Goal: Obtain resource: Download file/media

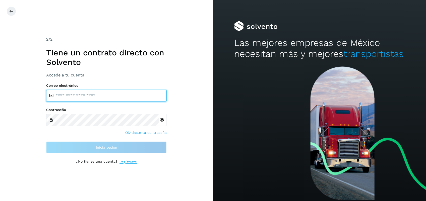
click at [93, 95] on input "email" at bounding box center [106, 96] width 120 height 12
type input "**********"
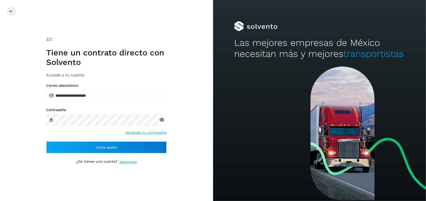
click at [160, 118] on icon at bounding box center [161, 119] width 5 height 5
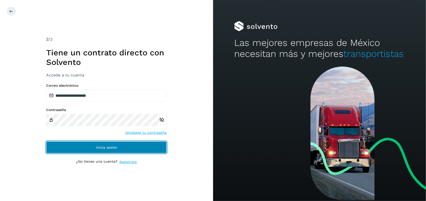
click at [105, 146] on span "Inicia sesión" at bounding box center [106, 148] width 21 height 4
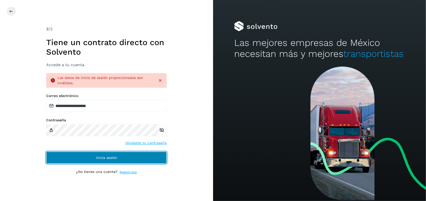
click at [101, 154] on button "Inicia sesión" at bounding box center [106, 158] width 120 height 12
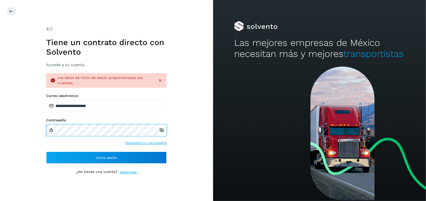
click at [19, 133] on div "**********" at bounding box center [106, 100] width 213 height 201
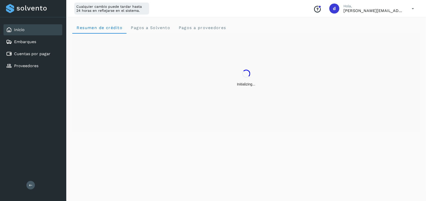
click at [59, 130] on div "Inicio Embarques Cuentas por pagar Proveedores Salir" at bounding box center [33, 100] width 66 height 201
click at [41, 49] on div "Cuentas por pagar" at bounding box center [33, 53] width 59 height 11
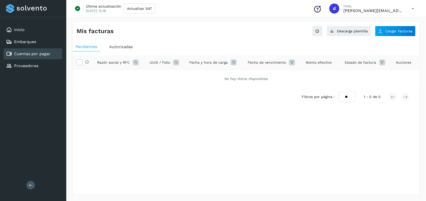
click at [30, 54] on link "Cuentas por pagar" at bounding box center [32, 53] width 36 height 5
click at [118, 46] on span "Autorizadas" at bounding box center [121, 46] width 24 height 5
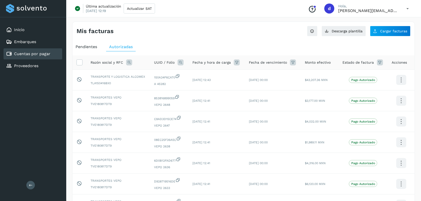
click at [128, 63] on icon at bounding box center [129, 62] width 6 height 6
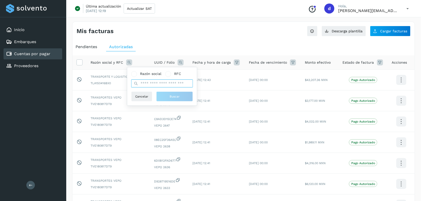
click at [149, 86] on input "text" at bounding box center [162, 84] width 62 height 8
type input "******"
click at [159, 74] on span "Razón social" at bounding box center [150, 73] width 21 height 5
click at [164, 96] on button "Buscar" at bounding box center [174, 97] width 37 height 10
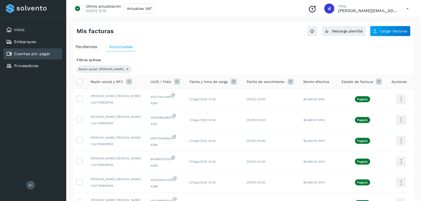
click at [290, 82] on icon at bounding box center [291, 82] width 6 height 6
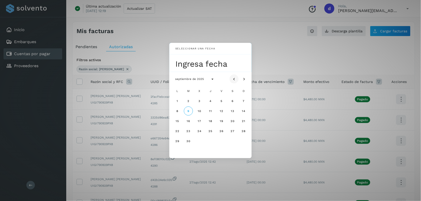
click at [233, 81] on icon "Mes anterior" at bounding box center [234, 79] width 5 height 5
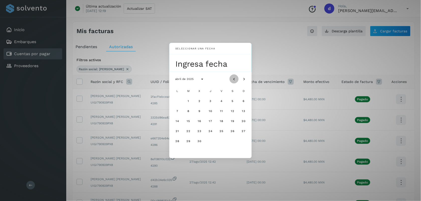
click at [233, 81] on icon "Mes anterior" at bounding box center [234, 79] width 5 height 5
click at [199, 132] on span "22" at bounding box center [199, 131] width 4 height 4
click at [262, 41] on div "Seleccionar una fecha mié, 22 ene enero de 2025 L M X J V S D 1 2 3 4 5 6 7 8 9…" at bounding box center [210, 100] width 421 height 201
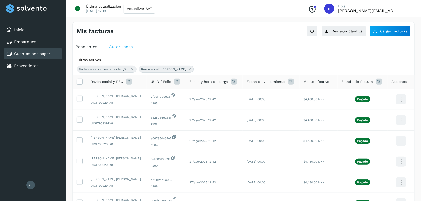
click at [230, 42] on div "Pendientes Autorizadas Filtros activos Fecha de vencimiento desde: [DATE] Razón…" at bounding box center [244, 186] width 342 height 293
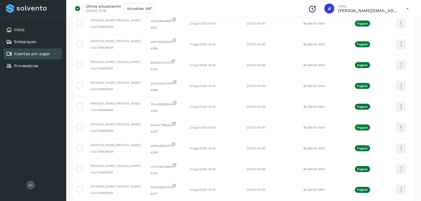
scroll to position [140, 0]
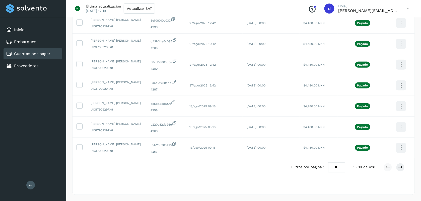
click at [338, 167] on select "** ** **" at bounding box center [336, 168] width 17 height 10
click at [328, 163] on select "** ** **" at bounding box center [336, 168] width 17 height 10
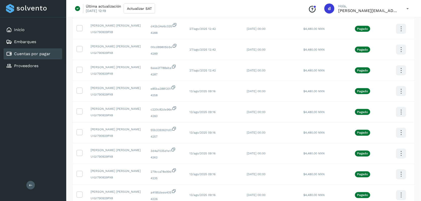
scroll to position [0, 0]
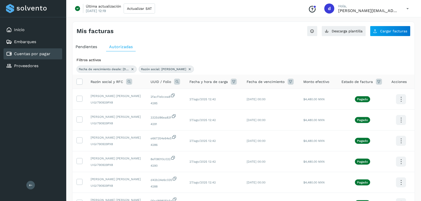
click at [236, 83] on icon at bounding box center [234, 82] width 6 height 6
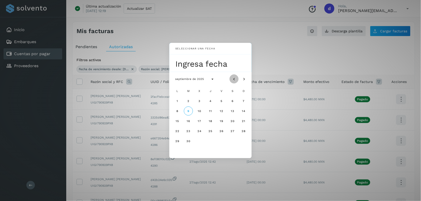
click at [231, 80] on button "Mes anterior" at bounding box center [234, 79] width 9 height 9
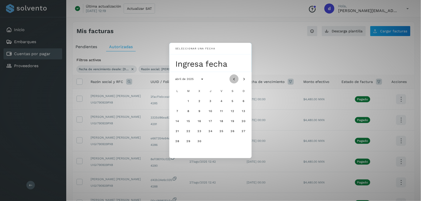
click at [231, 80] on button "Mes anterior" at bounding box center [234, 79] width 9 height 9
click at [208, 131] on button "19" at bounding box center [210, 131] width 9 height 9
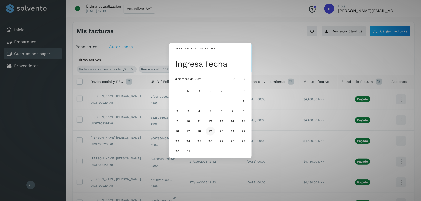
select select "**"
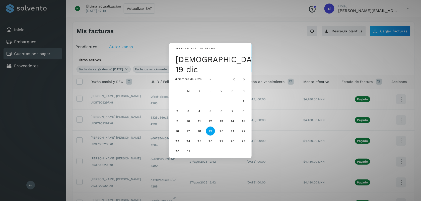
click at [275, 58] on div "Seleccionar una fecha jue, 19 dic diciembre de 2024 L M X J V S D 1 2 3 4 5 6 7…" at bounding box center [210, 100] width 421 height 201
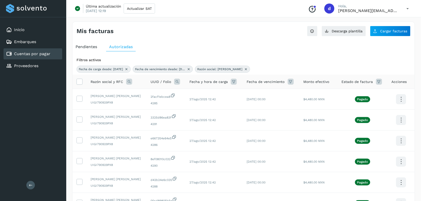
click at [128, 69] on icon at bounding box center [126, 69] width 4 height 4
click at [133, 69] on icon at bounding box center [132, 69] width 4 height 4
click at [125, 69] on icon at bounding box center [127, 69] width 4 height 4
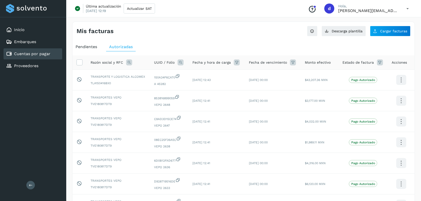
click at [129, 62] on icon at bounding box center [129, 62] width 6 height 6
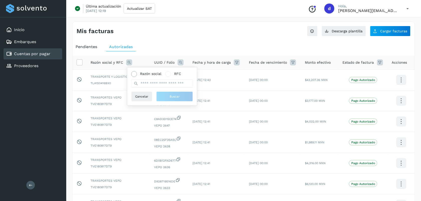
click at [149, 71] on span "Razón social" at bounding box center [150, 73] width 21 height 5
click at [152, 82] on input "text" at bounding box center [162, 84] width 62 height 8
type input "******"
click at [172, 97] on span "Buscar" at bounding box center [175, 96] width 10 height 5
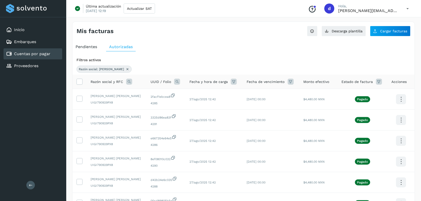
click at [179, 83] on icon at bounding box center [177, 82] width 6 height 6
click at [206, 94] on span at bounding box center [205, 93] width 3 height 3
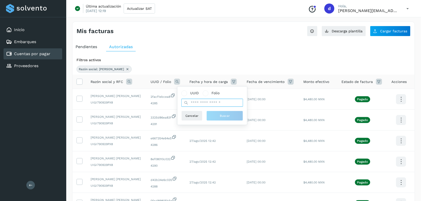
click at [198, 102] on input "text" at bounding box center [212, 103] width 62 height 8
type input "****"
click at [218, 114] on button "Buscar" at bounding box center [224, 116] width 37 height 10
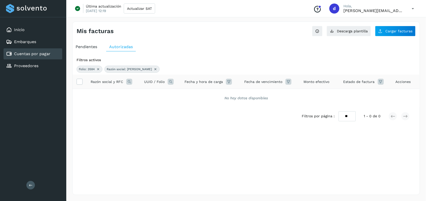
click at [170, 81] on icon at bounding box center [171, 82] width 6 height 6
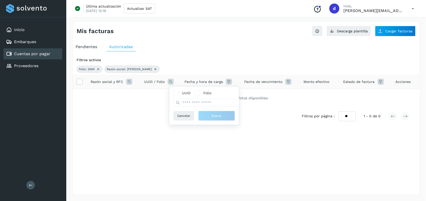
click at [99, 68] on icon at bounding box center [98, 69] width 4 height 4
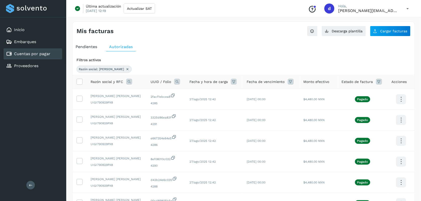
click at [178, 83] on icon at bounding box center [177, 82] width 6 height 6
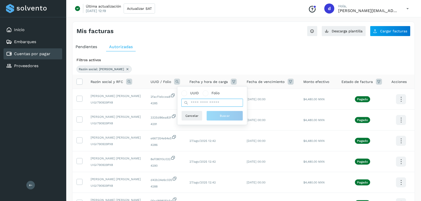
click at [190, 100] on input "text" at bounding box center [212, 103] width 62 height 8
type input "*****"
click at [225, 113] on button "Buscar" at bounding box center [224, 116] width 37 height 10
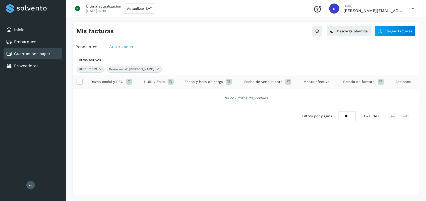
click at [100, 67] on div "UUID: 51539" at bounding box center [91, 69] width 28 height 7
click at [100, 69] on icon at bounding box center [100, 69] width 4 height 4
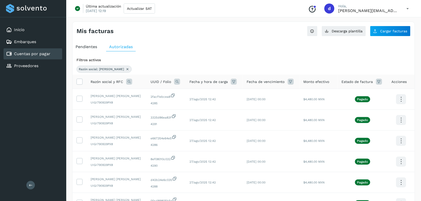
scroll to position [140, 0]
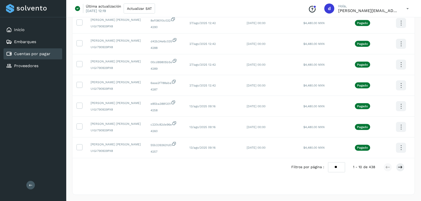
click at [333, 168] on select "** ** **" at bounding box center [336, 168] width 17 height 10
select select "**"
click at [328, 163] on select "** ** **" at bounding box center [336, 168] width 17 height 10
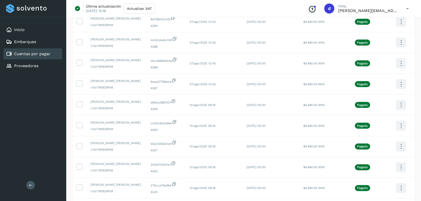
drag, startPoint x: 420, startPoint y: 86, endPoint x: 423, endPoint y: 48, distance: 38.0
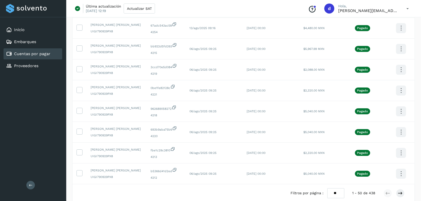
scroll to position [978, 0]
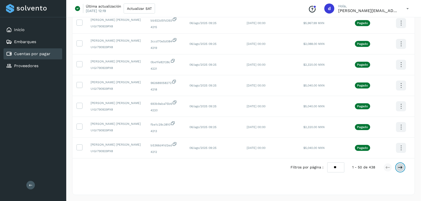
click at [398, 165] on button at bounding box center [400, 167] width 9 height 9
click at [399, 168] on icon at bounding box center [400, 167] width 5 height 5
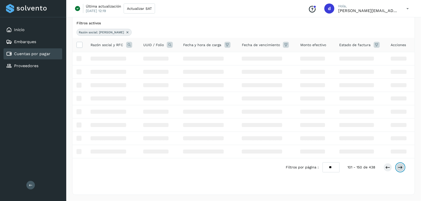
scroll to position [38, 0]
click at [399, 168] on icon at bounding box center [400, 167] width 5 height 5
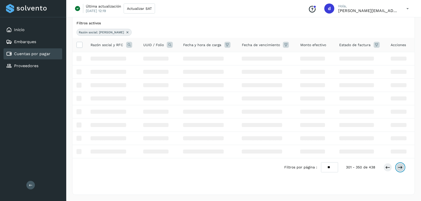
click at [399, 168] on icon at bounding box center [400, 167] width 5 height 5
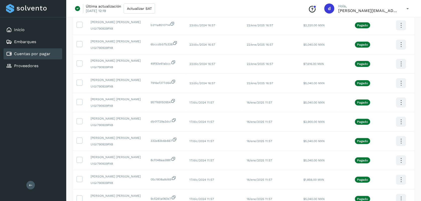
scroll to position [551, 0]
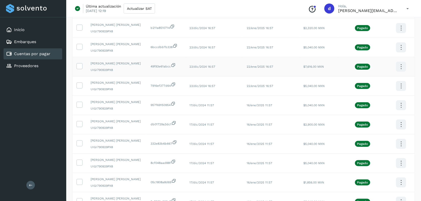
click at [400, 70] on icon at bounding box center [401, 67] width 12 height 12
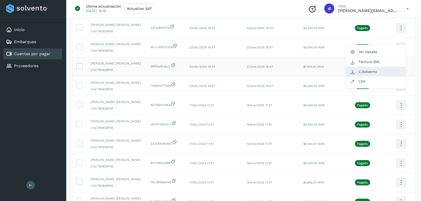
click at [364, 76] on button "C.Solvento" at bounding box center [376, 72] width 60 height 10
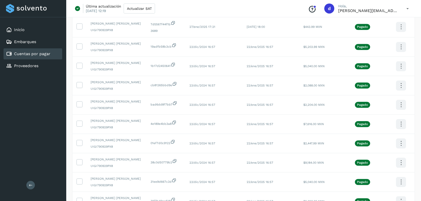
scroll to position [283, 0]
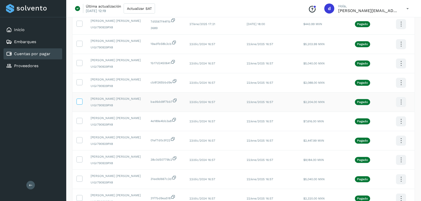
click at [80, 103] on icon at bounding box center [79, 101] width 5 height 5
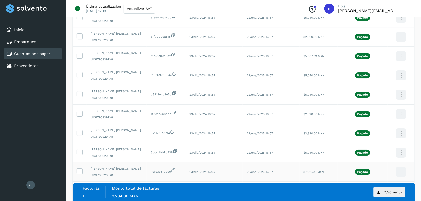
scroll to position [448, 0]
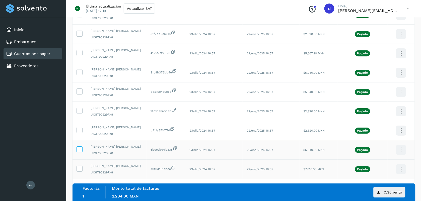
click at [79, 152] on icon at bounding box center [79, 149] width 5 height 5
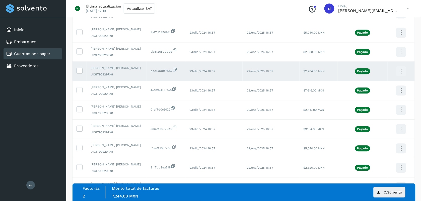
scroll to position [309, 0]
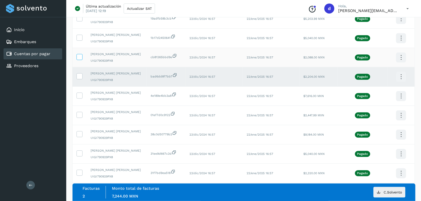
click at [79, 60] on label at bounding box center [80, 57] width 6 height 6
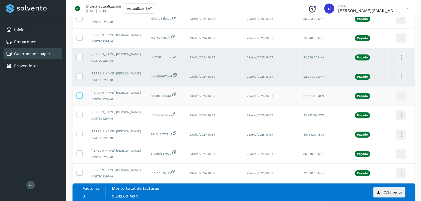
click at [80, 98] on icon at bounding box center [79, 95] width 5 height 5
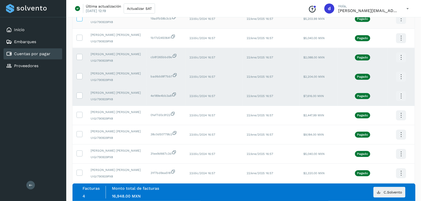
click at [78, 21] on icon at bounding box center [79, 17] width 5 height 5
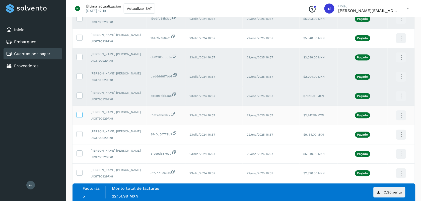
click at [79, 117] on icon at bounding box center [79, 114] width 5 height 5
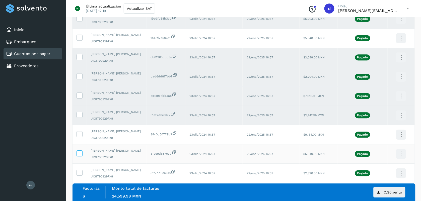
click at [77, 156] on icon at bounding box center [79, 153] width 5 height 5
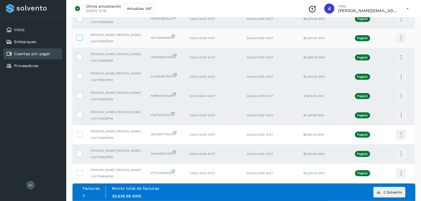
click at [78, 37] on icon at bounding box center [79, 37] width 5 height 5
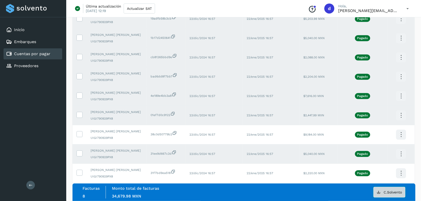
click at [398, 191] on span "C.Solvento" at bounding box center [393, 193] width 18 height 4
click at [408, 7] on icon at bounding box center [408, 9] width 10 height 10
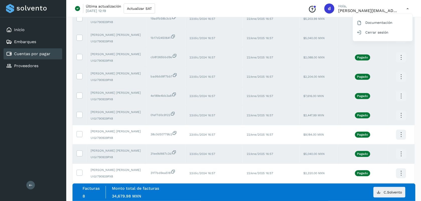
click at [96, 8] on div at bounding box center [210, 100] width 421 height 201
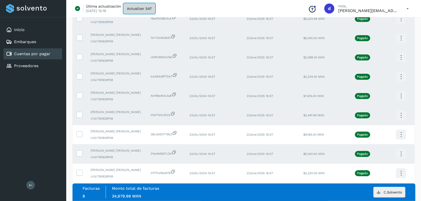
click at [131, 13] on button "Actualizar SAT" at bounding box center [139, 9] width 31 height 10
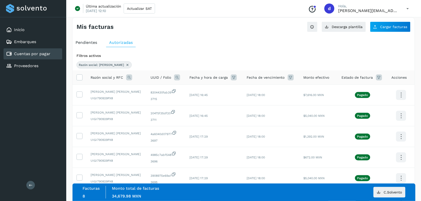
scroll to position [0, 0]
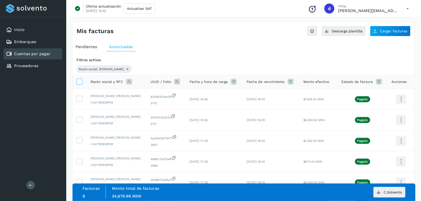
click at [78, 81] on icon at bounding box center [79, 81] width 5 height 5
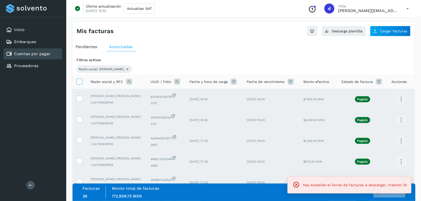
click at [78, 81] on icon at bounding box center [79, 81] width 5 height 5
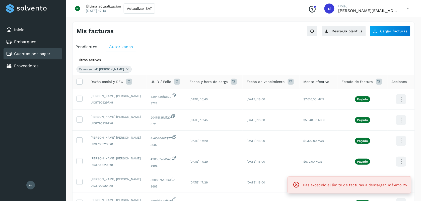
click at [131, 82] on icon at bounding box center [129, 82] width 6 height 6
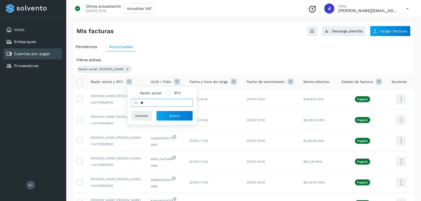
type input "*"
type input "**********"
click at [177, 116] on span "Buscar" at bounding box center [175, 116] width 10 height 5
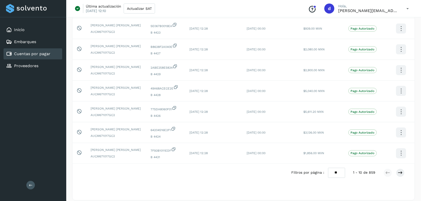
scroll to position [140, 0]
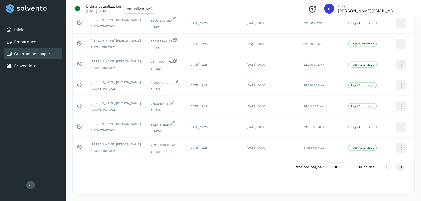
click at [336, 166] on select "** ** **" at bounding box center [336, 168] width 17 height 10
select select "**"
click at [328, 163] on select "** ** **" at bounding box center [336, 168] width 17 height 10
click at [402, 165] on icon at bounding box center [400, 167] width 5 height 5
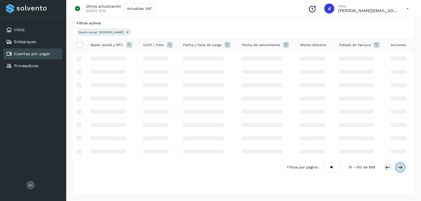
scroll to position [38, 0]
click at [402, 165] on icon at bounding box center [400, 167] width 5 height 5
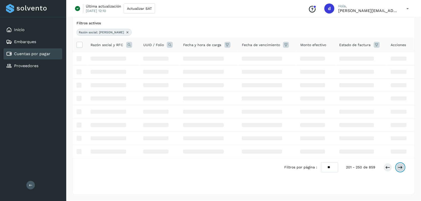
click at [402, 165] on icon at bounding box center [400, 167] width 5 height 5
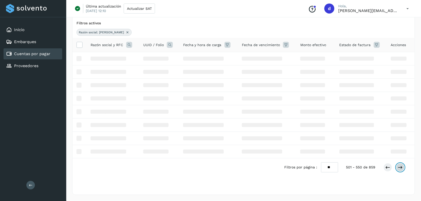
click at [402, 165] on icon at bounding box center [400, 167] width 5 height 5
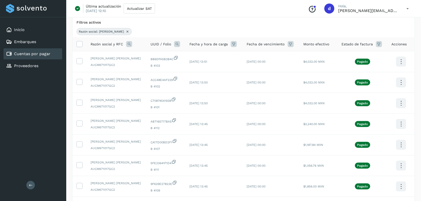
scroll to position [978, 0]
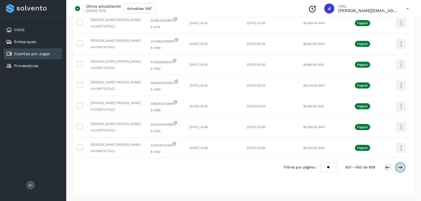
click at [402, 165] on icon at bounding box center [400, 167] width 5 height 5
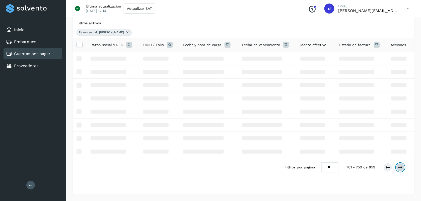
click at [402, 165] on icon at bounding box center [400, 167] width 5 height 5
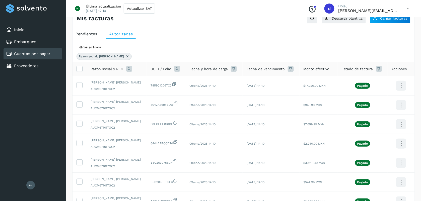
scroll to position [0, 0]
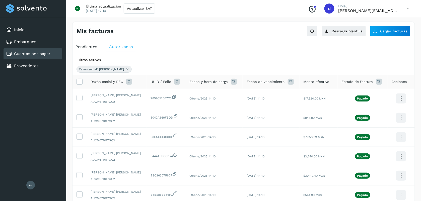
click at [174, 82] on icon at bounding box center [177, 82] width 6 height 6
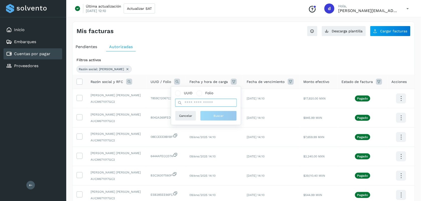
click at [205, 105] on input "text" at bounding box center [206, 103] width 62 height 8
type input "**********"
click at [215, 115] on span "Buscar" at bounding box center [218, 116] width 10 height 5
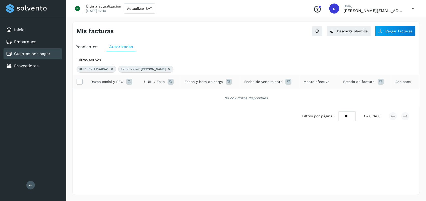
click at [112, 69] on icon at bounding box center [112, 69] width 4 height 4
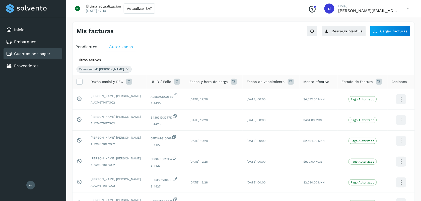
scroll to position [140, 0]
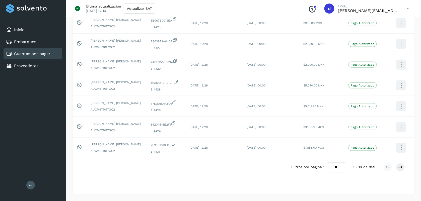
click at [340, 167] on select "** ** **" at bounding box center [336, 168] width 17 height 10
click at [328, 163] on select "** ** **" at bounding box center [336, 168] width 17 height 10
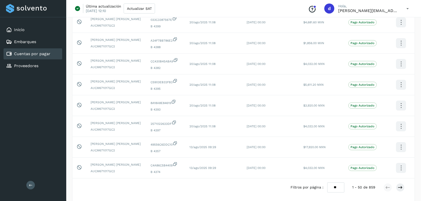
scroll to position [978, 0]
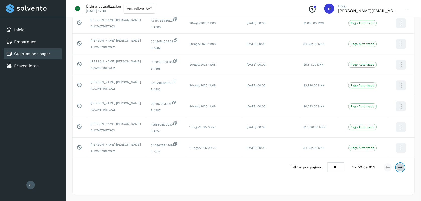
click at [401, 168] on icon at bounding box center [400, 167] width 5 height 5
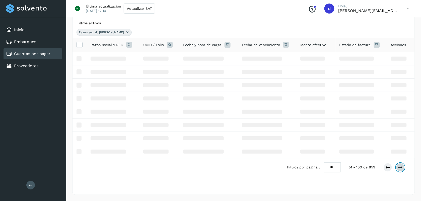
click at [401, 168] on icon at bounding box center [400, 167] width 5 height 5
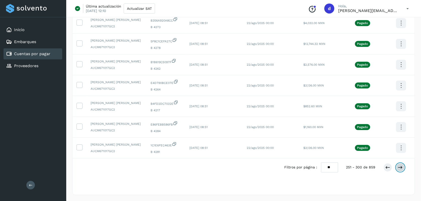
click at [401, 168] on icon at bounding box center [400, 167] width 5 height 5
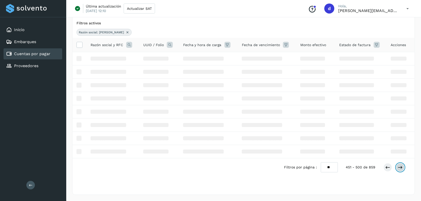
click at [401, 168] on icon at bounding box center [400, 167] width 5 height 5
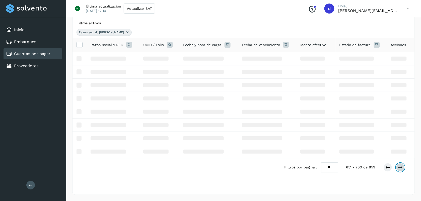
click at [401, 168] on icon at bounding box center [400, 167] width 5 height 5
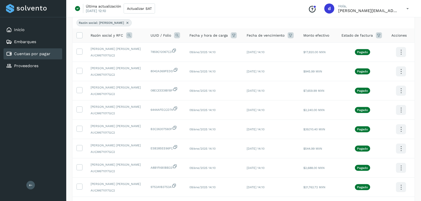
scroll to position [105, 0]
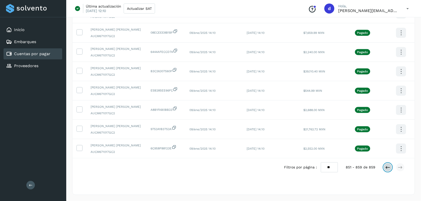
click at [388, 166] on icon at bounding box center [387, 167] width 5 height 5
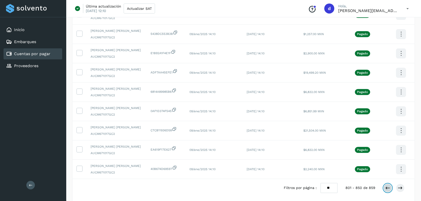
scroll to position [931, 0]
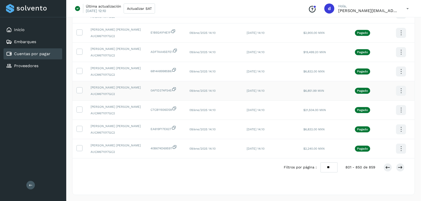
click at [401, 86] on icon at bounding box center [401, 91] width 12 height 12
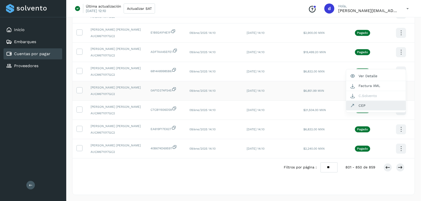
click at [368, 106] on button "CEP" at bounding box center [376, 106] width 60 height 10
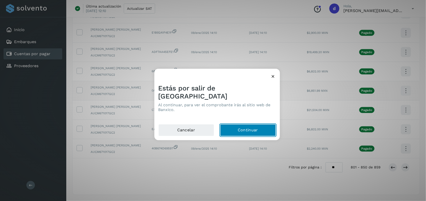
click at [261, 125] on button "Continuar" at bounding box center [248, 130] width 56 height 12
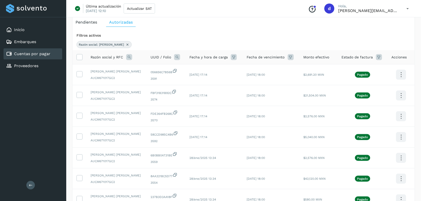
scroll to position [0, 0]
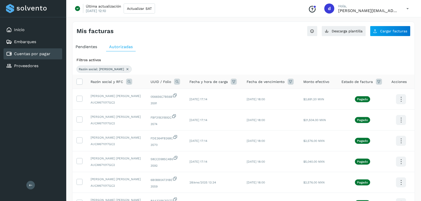
click at [125, 70] on icon at bounding box center [127, 69] width 4 height 4
select select "**"
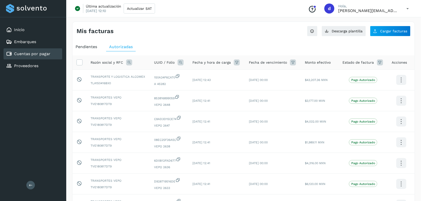
click at [178, 63] on icon at bounding box center [181, 62] width 6 height 6
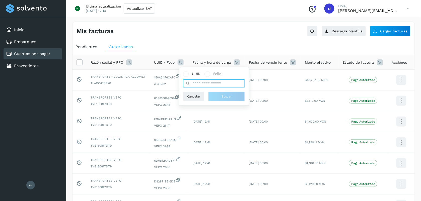
click at [220, 83] on input "text" at bounding box center [214, 84] width 62 height 8
type input "*****"
click at [128, 63] on icon at bounding box center [129, 62] width 6 height 6
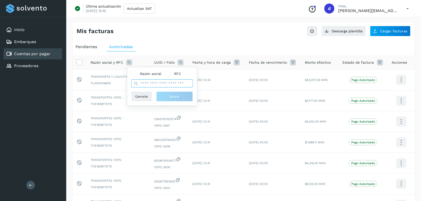
click at [149, 82] on input "text" at bounding box center [162, 84] width 62 height 8
type input "*****"
click at [164, 96] on button "Buscar" at bounding box center [174, 97] width 37 height 10
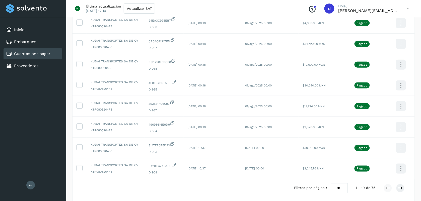
scroll to position [140, 0]
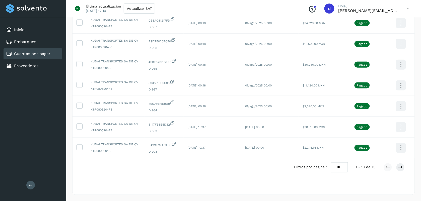
click at [340, 167] on select "** ** **" at bounding box center [339, 168] width 17 height 10
click at [331, 163] on select "** ** **" at bounding box center [339, 168] width 17 height 10
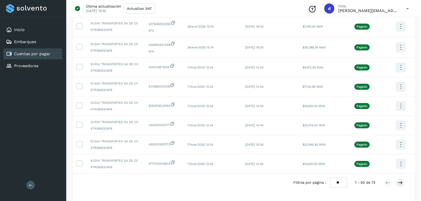
scroll to position [951, 0]
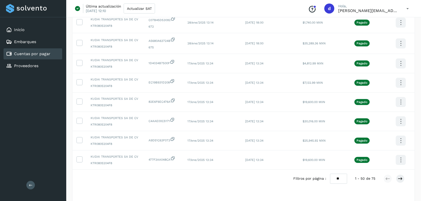
click at [403, 183] on div at bounding box center [394, 179] width 21 height 9
click at [401, 181] on icon at bounding box center [400, 178] width 5 height 5
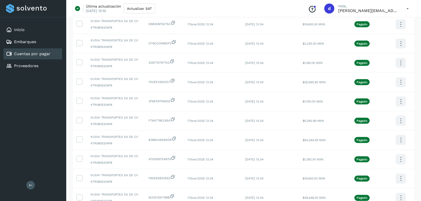
scroll to position [107, 0]
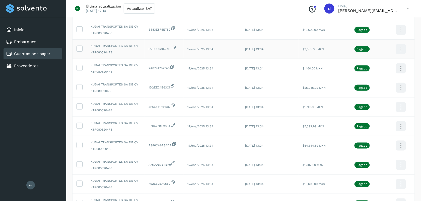
click at [231, 50] on td "17/ene/2025 13:34" at bounding box center [213, 49] width 58 height 19
drag, startPoint x: 148, startPoint y: 50, endPoint x: 170, endPoint y: 51, distance: 21.6
click at [170, 51] on span "D79CC0A96DF3" at bounding box center [164, 48] width 31 height 6
drag, startPoint x: 171, startPoint y: 50, endPoint x: 147, endPoint y: 49, distance: 23.8
click at [147, 49] on td "D79CC0A96DF3" at bounding box center [163, 49] width 39 height 19
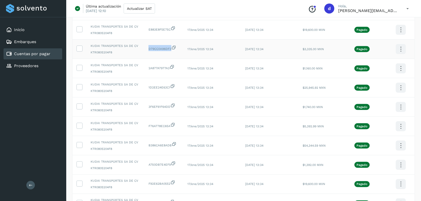
copy span "D79CC0A96DF3"
click at [175, 48] on icon at bounding box center [173, 47] width 5 height 5
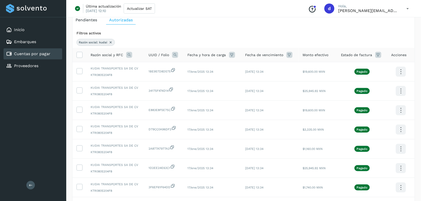
scroll to position [24, 0]
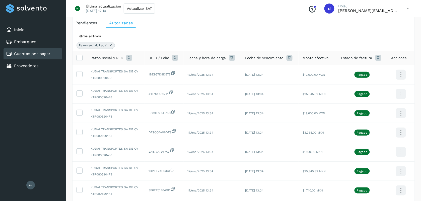
click at [110, 43] on icon at bounding box center [111, 45] width 4 height 4
select select "**"
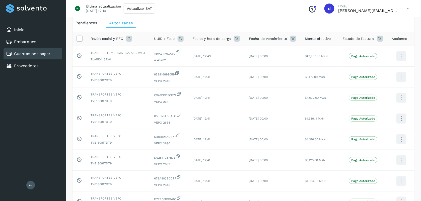
click at [130, 41] on icon at bounding box center [129, 39] width 6 height 6
click at [140, 52] on span "Razón social" at bounding box center [150, 49] width 21 height 5
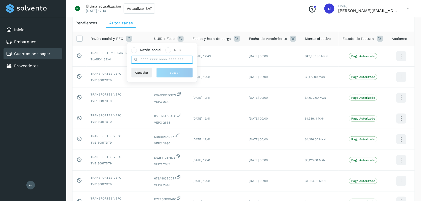
click at [147, 60] on input "text" at bounding box center [162, 60] width 62 height 8
type input "**********"
click at [166, 76] on button "Buscar" at bounding box center [174, 73] width 37 height 10
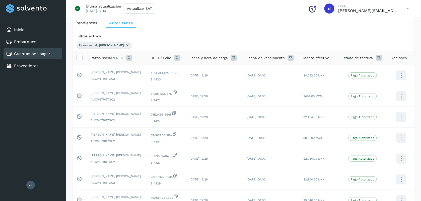
scroll to position [140, 0]
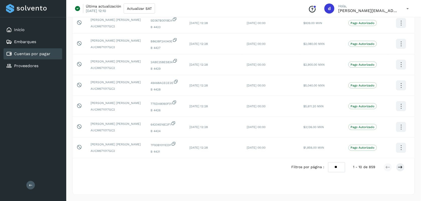
click at [335, 171] on select "** ** **" at bounding box center [336, 168] width 17 height 10
click at [328, 163] on select "** ** **" at bounding box center [336, 168] width 17 height 10
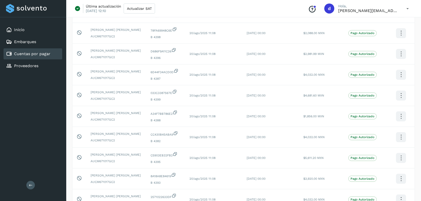
scroll to position [978, 0]
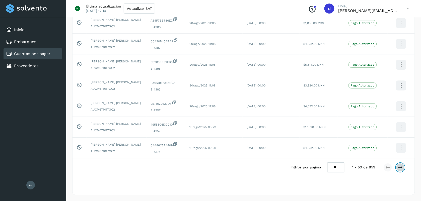
click at [399, 167] on icon at bounding box center [400, 167] width 5 height 5
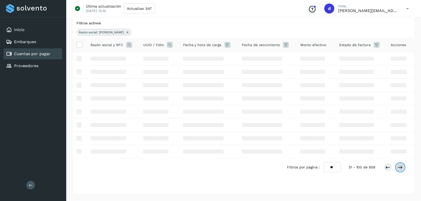
click at [399, 167] on icon at bounding box center [400, 167] width 5 height 5
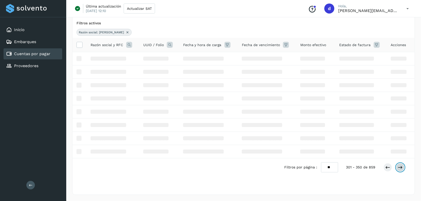
click at [399, 167] on icon at bounding box center [400, 167] width 5 height 5
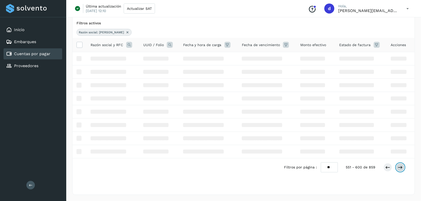
click at [399, 167] on icon at bounding box center [400, 167] width 5 height 5
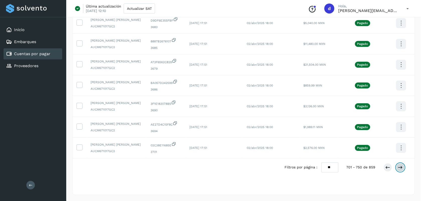
click at [399, 167] on icon at bounding box center [400, 167] width 5 height 5
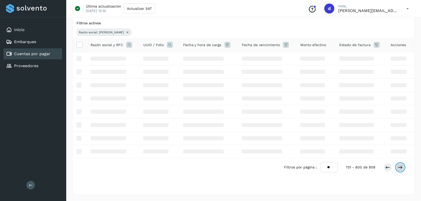
click at [399, 167] on icon at bounding box center [400, 167] width 5 height 5
click at [399, 167] on div "Filtros activos Razón social: [PERSON_NAME] [PERSON_NAME] social y RFC UUID / F…" at bounding box center [244, 106] width 342 height 174
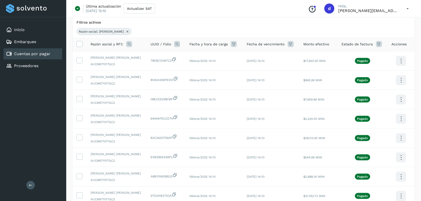
click at [399, 167] on td at bounding box center [401, 157] width 27 height 19
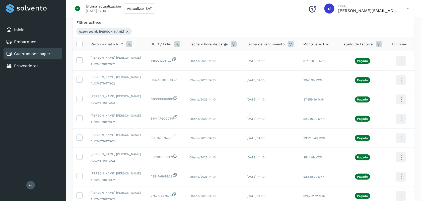
click at [399, 167] on td at bounding box center [401, 157] width 27 height 19
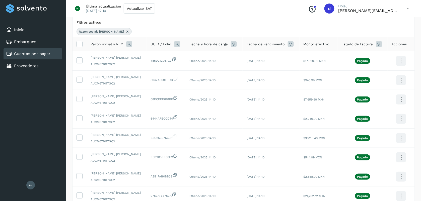
click at [399, 167] on td at bounding box center [401, 157] width 27 height 19
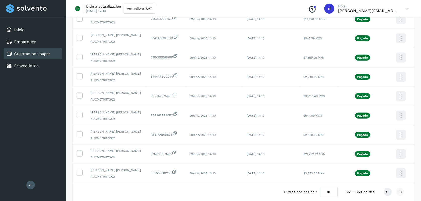
scroll to position [105, 0]
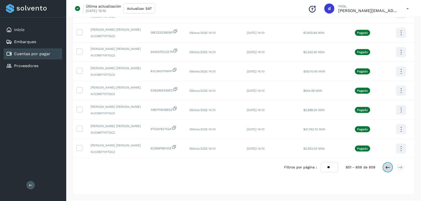
click at [390, 169] on icon at bounding box center [387, 167] width 5 height 5
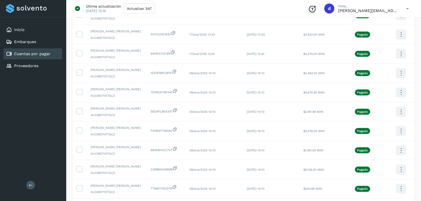
scroll to position [648, 0]
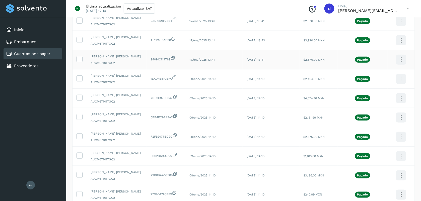
click at [403, 63] on icon at bounding box center [401, 60] width 12 height 12
click at [81, 64] on div at bounding box center [210, 100] width 421 height 201
click at [79, 61] on icon at bounding box center [79, 58] width 5 height 5
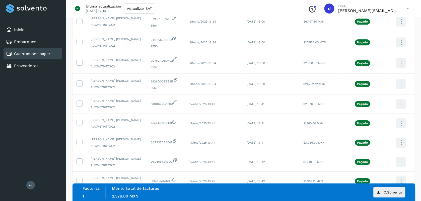
scroll to position [430, 0]
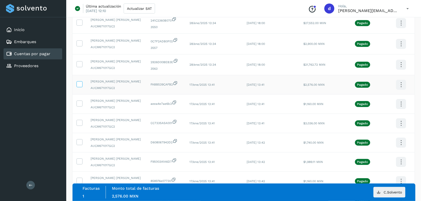
click at [79, 87] on icon at bounding box center [79, 83] width 5 height 5
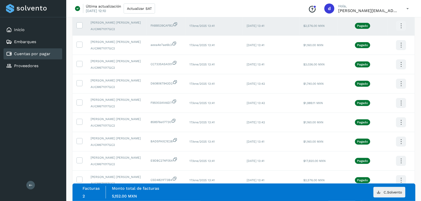
scroll to position [491, 0]
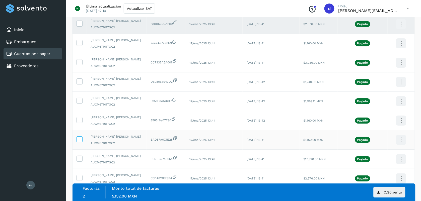
click at [78, 142] on icon at bounding box center [79, 138] width 5 height 5
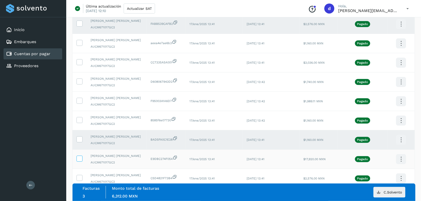
click at [80, 161] on icon at bounding box center [79, 158] width 5 height 5
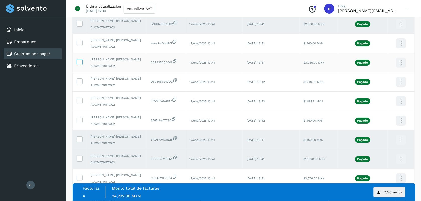
click at [78, 65] on span at bounding box center [79, 63] width 5 height 4
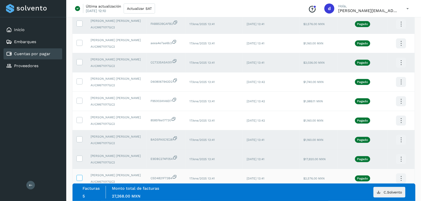
click at [79, 179] on icon at bounding box center [79, 177] width 5 height 5
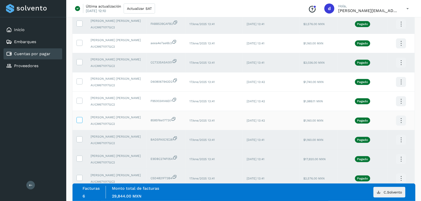
click at [81, 122] on icon at bounding box center [79, 119] width 5 height 5
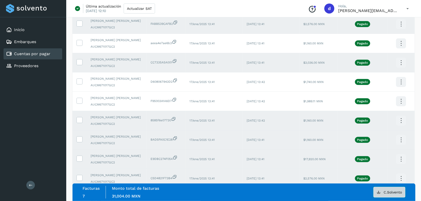
click at [392, 191] on span "C.Solvento" at bounding box center [393, 193] width 18 height 4
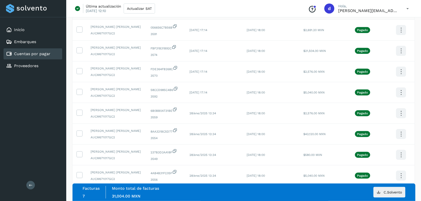
scroll to position [0, 0]
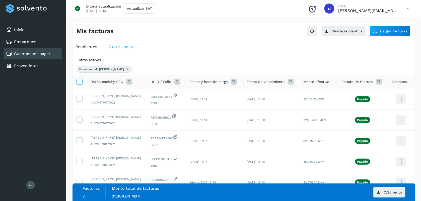
click at [77, 84] on icon at bounding box center [79, 81] width 5 height 5
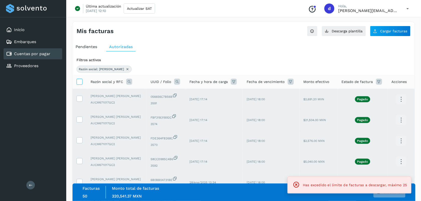
click at [77, 84] on icon at bounding box center [79, 81] width 5 height 5
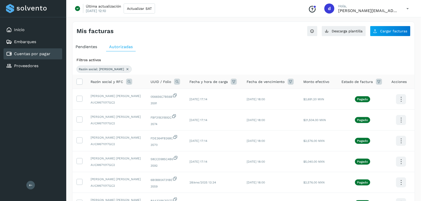
click at [125, 69] on icon at bounding box center [127, 69] width 4 height 4
select select "**"
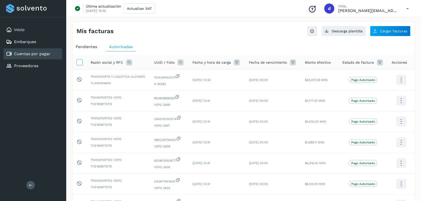
click at [79, 64] on icon at bounding box center [79, 61] width 5 height 5
click at [127, 62] on icon at bounding box center [129, 62] width 6 height 6
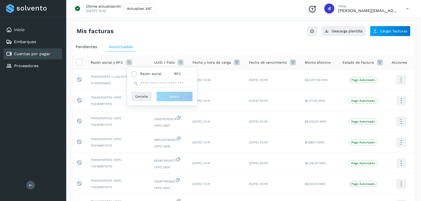
click at [149, 77] on span "Razón social" at bounding box center [150, 73] width 21 height 5
click at [151, 82] on input "text" at bounding box center [162, 84] width 62 height 8
type input "**********"
click at [171, 97] on span "Buscar" at bounding box center [175, 96] width 10 height 5
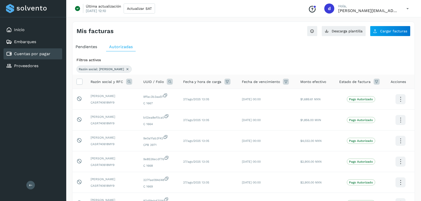
scroll to position [140, 0]
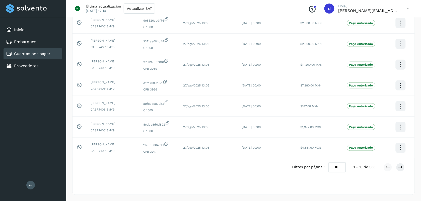
click at [335, 166] on select "** ** **" at bounding box center [337, 168] width 17 height 10
click at [329, 163] on select "** ** **" at bounding box center [337, 168] width 17 height 10
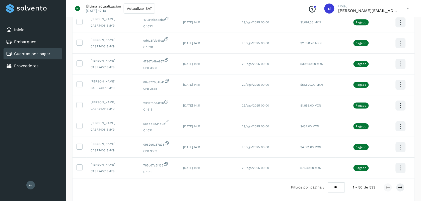
scroll to position [978, 0]
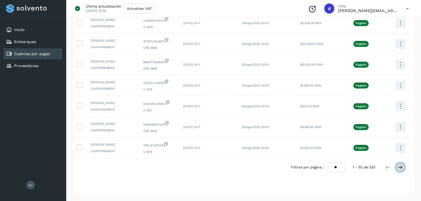
click at [400, 169] on icon at bounding box center [400, 167] width 5 height 5
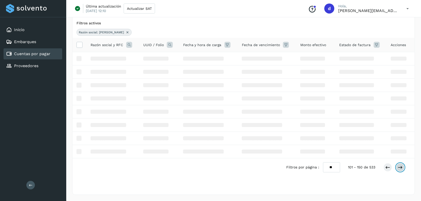
click at [400, 169] on icon at bounding box center [400, 167] width 5 height 5
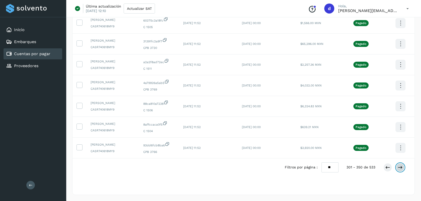
click at [400, 169] on icon at bounding box center [400, 167] width 5 height 5
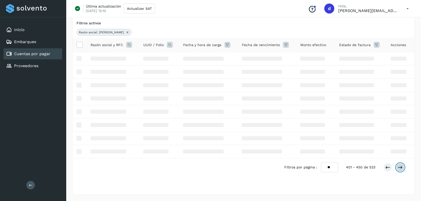
click at [400, 169] on icon at bounding box center [400, 167] width 5 height 5
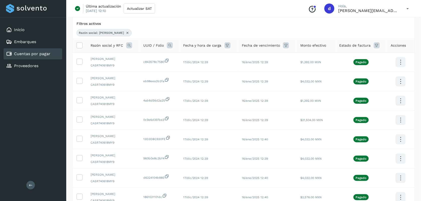
scroll to position [570, 0]
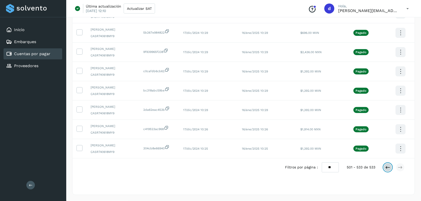
click at [385, 168] on icon at bounding box center [387, 167] width 5 height 5
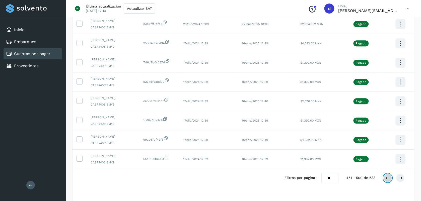
scroll to position [899, 0]
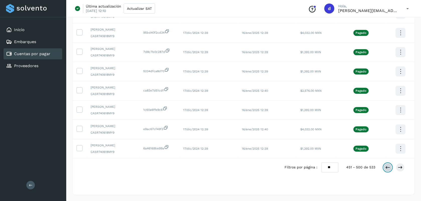
click at [389, 166] on icon at bounding box center [387, 167] width 5 height 5
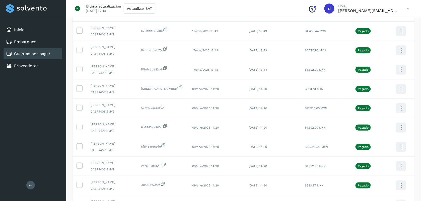
scroll to position [591, 0]
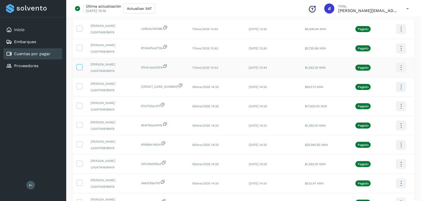
click at [80, 69] on icon at bounding box center [79, 66] width 5 height 5
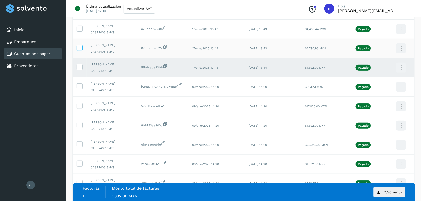
click at [77, 48] on icon at bounding box center [79, 47] width 5 height 5
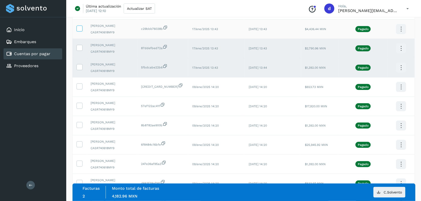
click at [80, 29] on icon at bounding box center [79, 28] width 5 height 5
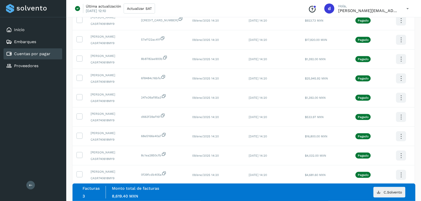
scroll to position [670, 0]
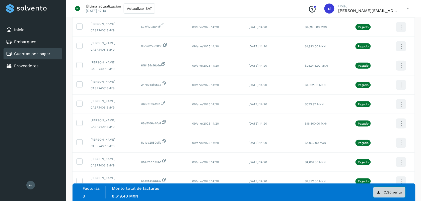
click at [392, 191] on span "C.Solvento" at bounding box center [393, 193] width 18 height 4
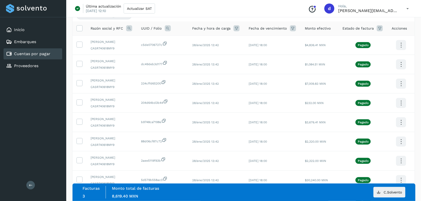
scroll to position [24, 0]
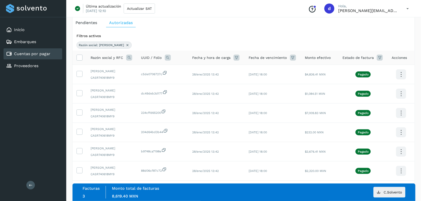
click at [125, 46] on icon at bounding box center [127, 45] width 4 height 4
select select "**"
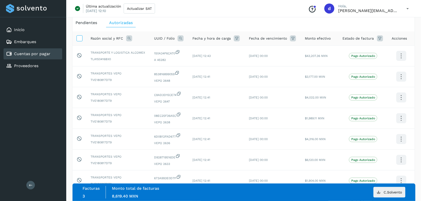
click at [79, 39] on icon at bounding box center [79, 37] width 5 height 5
click at [130, 38] on icon at bounding box center [129, 38] width 6 height 6
click at [156, 49] on span "Razón social" at bounding box center [150, 49] width 21 height 5
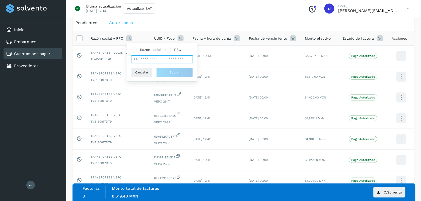
click at [155, 59] on input "text" at bounding box center [162, 59] width 62 height 8
type input "**********"
click at [181, 73] on button "Buscar" at bounding box center [174, 72] width 37 height 10
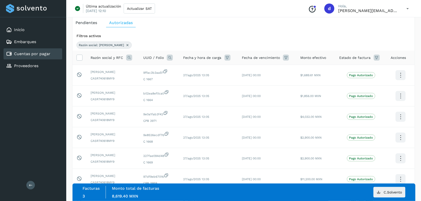
scroll to position [140, 0]
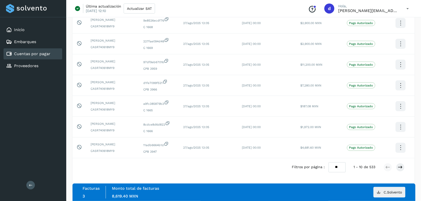
click at [336, 167] on select "** ** **" at bounding box center [337, 168] width 17 height 10
click at [329, 163] on select "** ** **" at bounding box center [337, 168] width 17 height 10
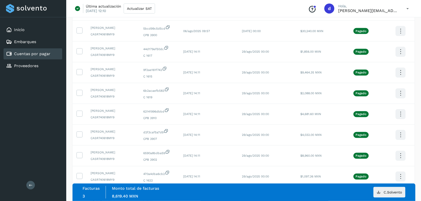
scroll to position [978, 0]
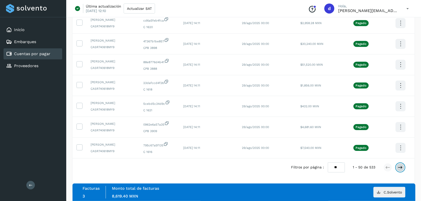
click at [402, 168] on icon at bounding box center [400, 167] width 5 height 5
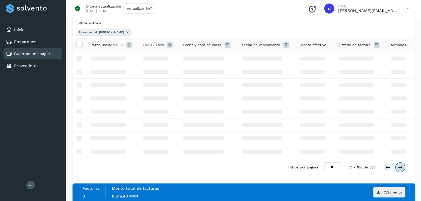
click at [402, 168] on icon at bounding box center [400, 167] width 5 height 5
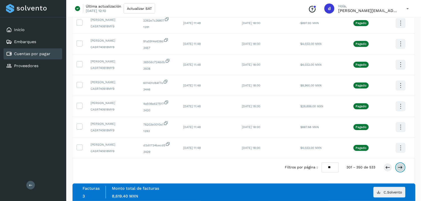
click at [402, 168] on icon at bounding box center [400, 167] width 5 height 5
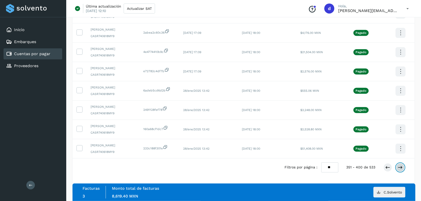
click at [402, 168] on icon at bounding box center [400, 167] width 5 height 5
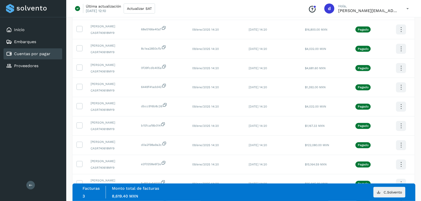
scroll to position [899, 0]
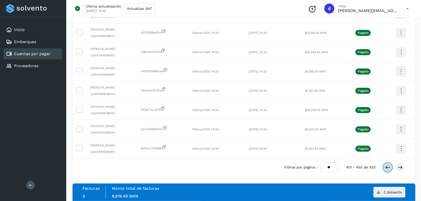
click at [390, 170] on button at bounding box center [388, 167] width 9 height 9
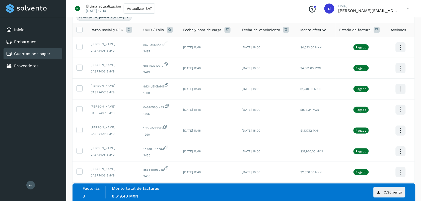
scroll to position [0, 0]
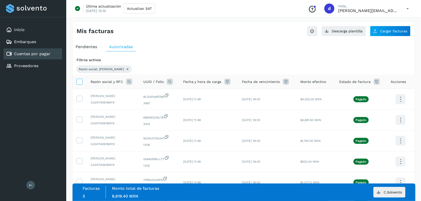
click at [79, 82] on icon at bounding box center [79, 81] width 5 height 5
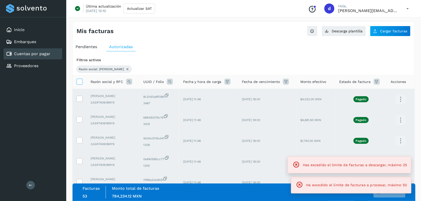
click at [79, 82] on icon at bounding box center [79, 81] width 5 height 5
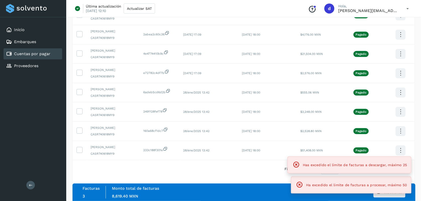
scroll to position [923, 0]
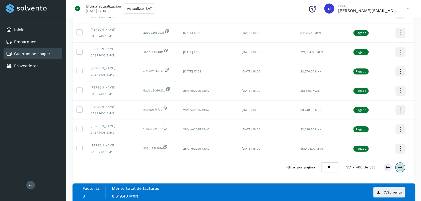
click at [399, 169] on icon at bounding box center [400, 167] width 5 height 5
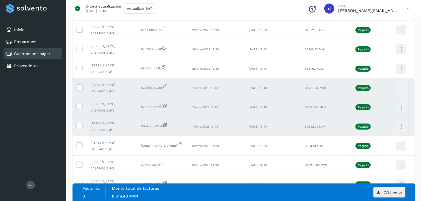
scroll to position [538, 0]
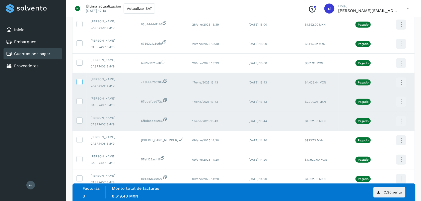
click at [81, 81] on icon at bounding box center [79, 81] width 5 height 5
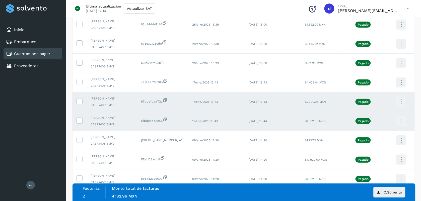
click at [77, 108] on td at bounding box center [80, 101] width 14 height 19
click at [79, 104] on icon at bounding box center [79, 100] width 5 height 5
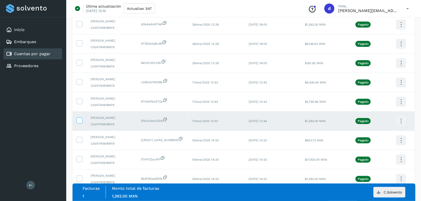
click at [80, 122] on icon at bounding box center [79, 120] width 5 height 5
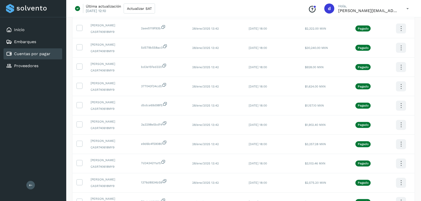
scroll to position [10, 0]
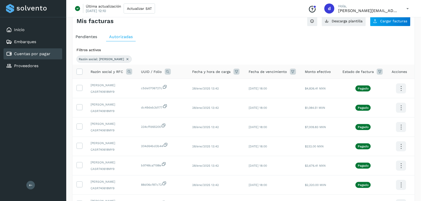
click at [125, 59] on icon at bounding box center [127, 59] width 4 height 4
select select "**"
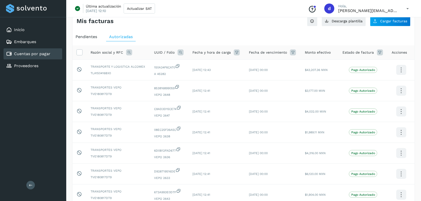
click at [129, 53] on icon at bounding box center [129, 52] width 6 height 6
click at [147, 63] on span "Razón social" at bounding box center [150, 63] width 21 height 5
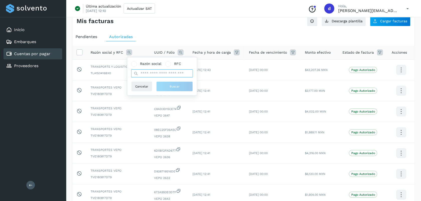
click at [151, 73] on input "text" at bounding box center [162, 73] width 62 height 8
type input "*********"
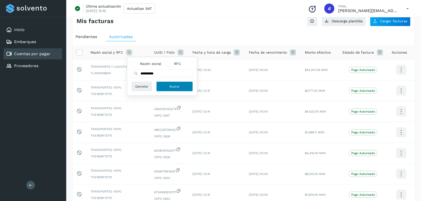
click at [171, 87] on span "Buscar" at bounding box center [175, 86] width 10 height 5
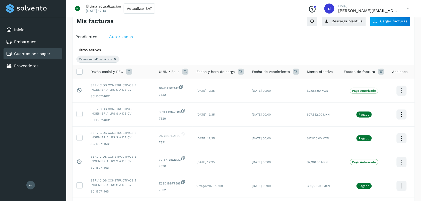
scroll to position [170, 0]
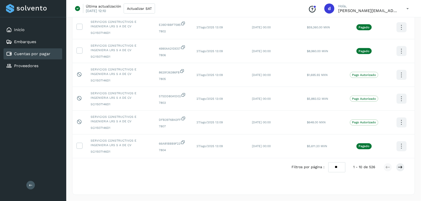
click at [338, 170] on select "** ** **" at bounding box center [336, 168] width 17 height 10
click at [328, 163] on select "** ** **" at bounding box center [336, 168] width 17 height 10
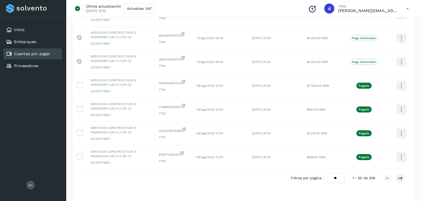
scroll to position [1125, 0]
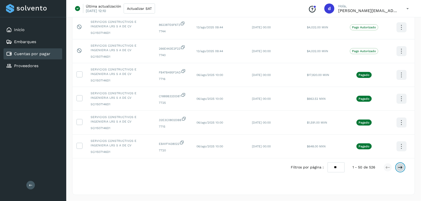
click at [401, 168] on icon at bounding box center [400, 167] width 5 height 5
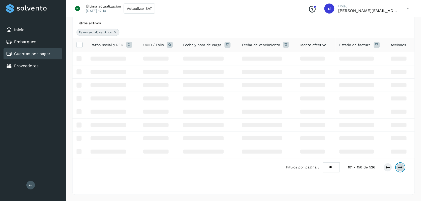
click at [401, 168] on icon at bounding box center [400, 167] width 5 height 5
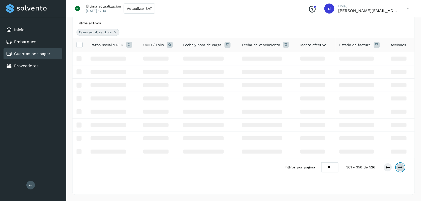
click at [401, 168] on icon at bounding box center [400, 167] width 5 height 5
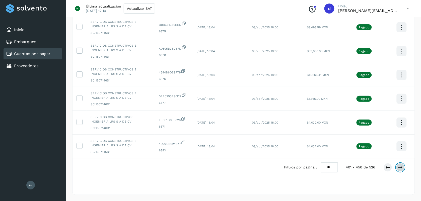
click at [401, 168] on icon at bounding box center [400, 167] width 5 height 5
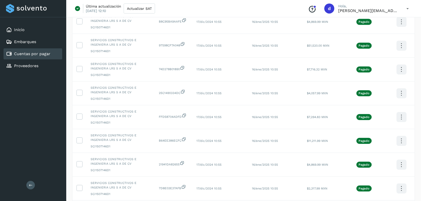
scroll to position [552, 0]
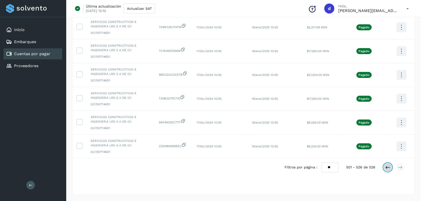
click at [389, 169] on icon at bounding box center [387, 167] width 5 height 5
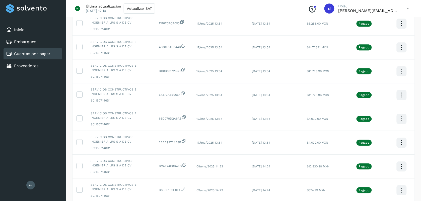
scroll to position [320, 0]
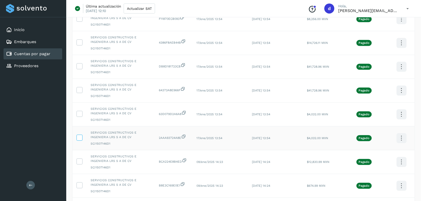
click at [80, 138] on icon at bounding box center [79, 137] width 5 height 5
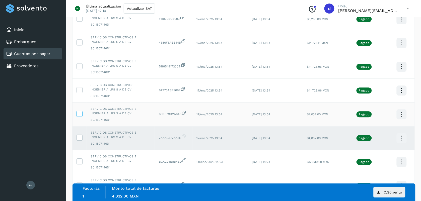
click at [80, 115] on icon at bounding box center [79, 113] width 5 height 5
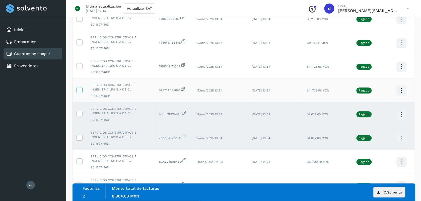
click at [79, 90] on icon at bounding box center [79, 89] width 5 height 5
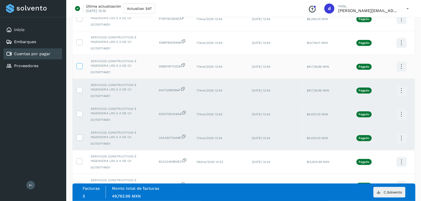
click at [80, 67] on icon at bounding box center [79, 65] width 5 height 5
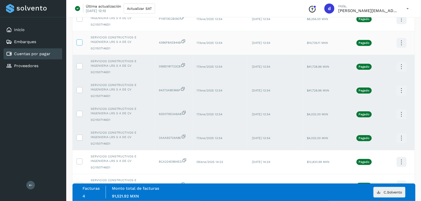
click at [80, 44] on icon at bounding box center [79, 41] width 5 height 5
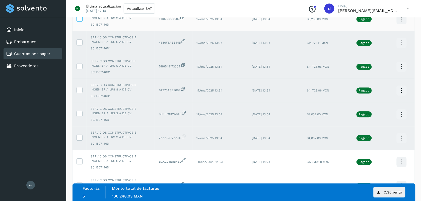
click at [79, 20] on icon at bounding box center [79, 18] width 5 height 5
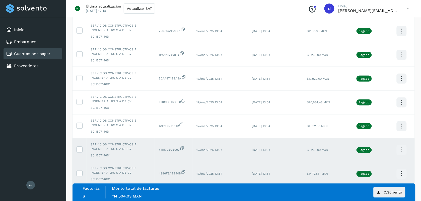
scroll to position [180, 0]
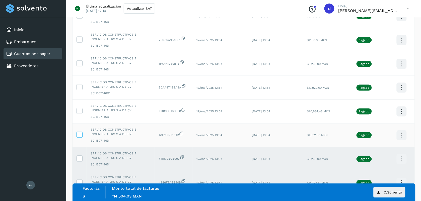
click at [78, 137] on icon at bounding box center [79, 134] width 5 height 5
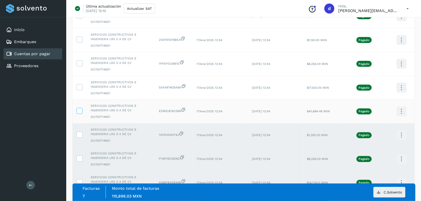
click at [82, 113] on icon at bounding box center [79, 110] width 5 height 5
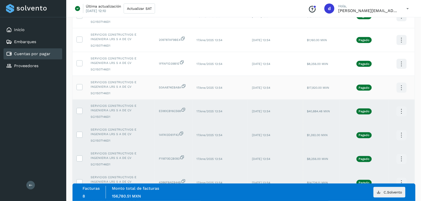
click at [78, 91] on td at bounding box center [80, 88] width 14 height 24
click at [78, 90] on label at bounding box center [80, 87] width 6 height 6
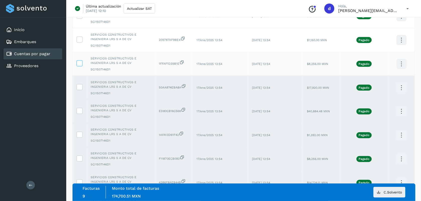
click at [79, 63] on icon at bounding box center [79, 62] width 5 height 5
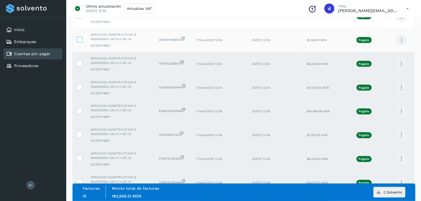
click at [79, 41] on icon at bounding box center [79, 39] width 5 height 5
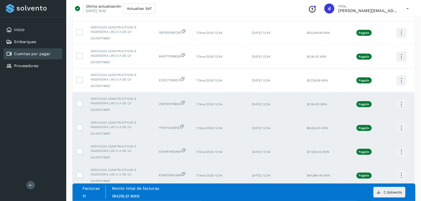
scroll to position [102, 0]
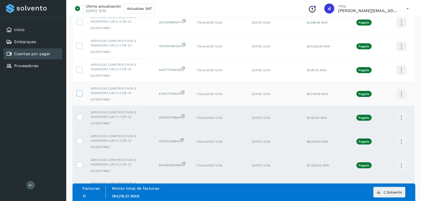
click at [78, 95] on icon at bounding box center [79, 93] width 5 height 5
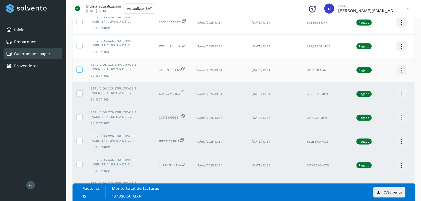
click at [80, 72] on icon at bounding box center [79, 69] width 5 height 5
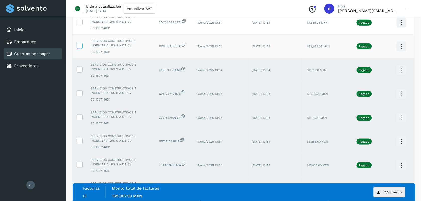
click at [80, 47] on icon at bounding box center [79, 45] width 5 height 5
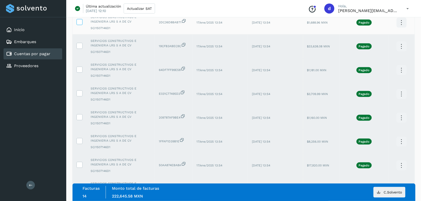
click at [79, 23] on icon at bounding box center [79, 21] width 5 height 5
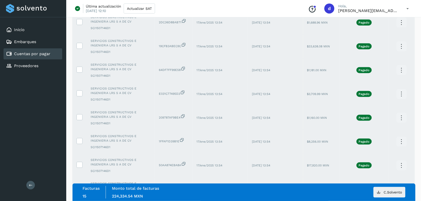
drag, startPoint x: 421, startPoint y: 40, endPoint x: 424, endPoint y: 27, distance: 14.2
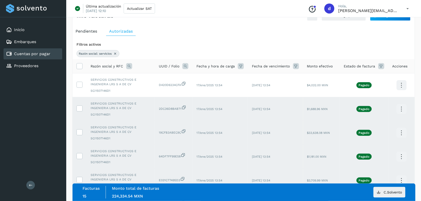
scroll to position [4, 0]
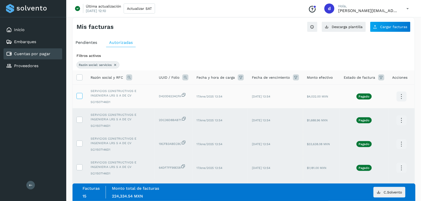
click at [79, 98] on icon at bounding box center [79, 95] width 5 height 5
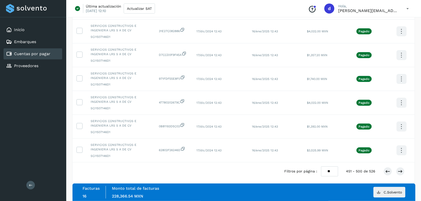
scroll to position [1125, 0]
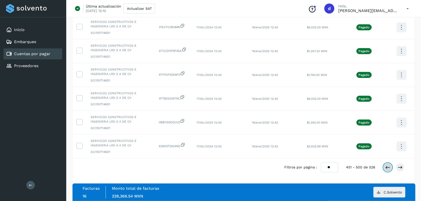
click at [387, 168] on icon at bounding box center [387, 167] width 5 height 5
click at [82, 147] on label at bounding box center [80, 146] width 6 height 6
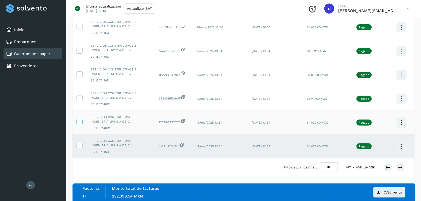
click at [80, 121] on icon at bounding box center [79, 121] width 5 height 5
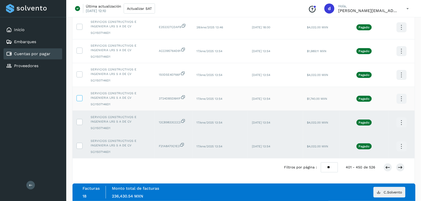
click at [79, 97] on icon at bounding box center [79, 97] width 5 height 5
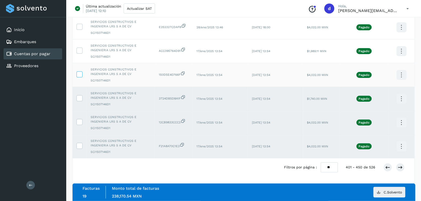
click at [79, 73] on icon at bounding box center [79, 73] width 5 height 5
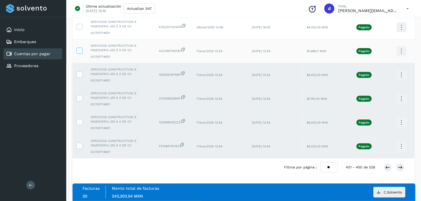
click at [78, 50] on icon at bounding box center [79, 50] width 5 height 5
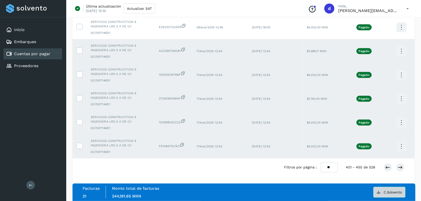
click at [395, 194] on button "C.Solvento" at bounding box center [390, 192] width 32 height 11
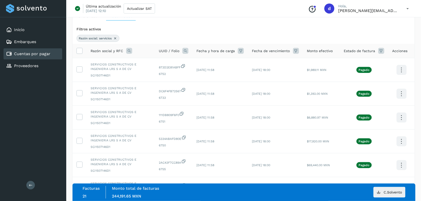
scroll to position [0, 0]
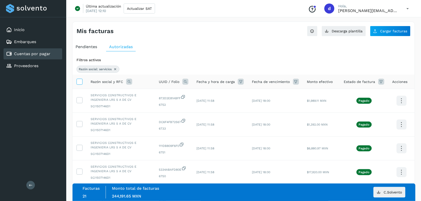
click at [79, 81] on icon at bounding box center [79, 81] width 5 height 5
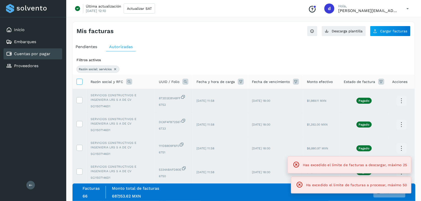
click at [79, 81] on icon at bounding box center [79, 81] width 5 height 5
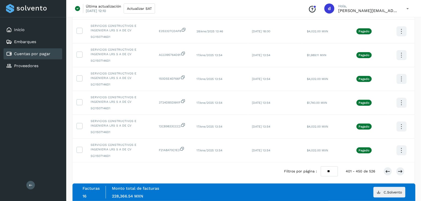
scroll to position [1125, 0]
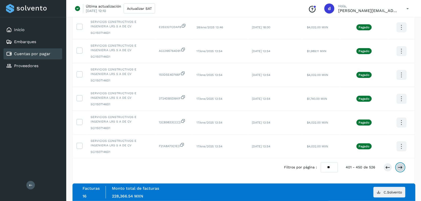
click at [400, 168] on icon at bounding box center [400, 167] width 5 height 5
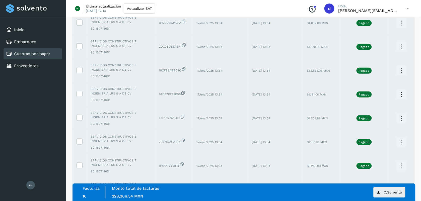
scroll to position [0, 0]
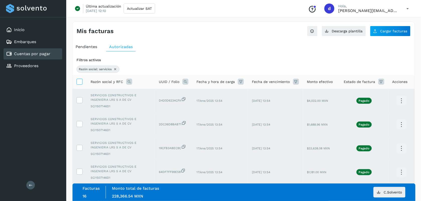
click at [80, 82] on icon at bounding box center [79, 81] width 5 height 5
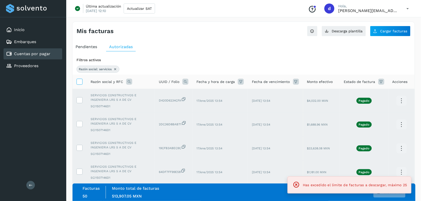
click at [80, 82] on icon at bounding box center [79, 81] width 5 height 5
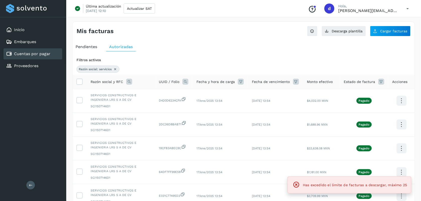
click at [116, 71] on icon at bounding box center [115, 69] width 4 height 4
select select "**"
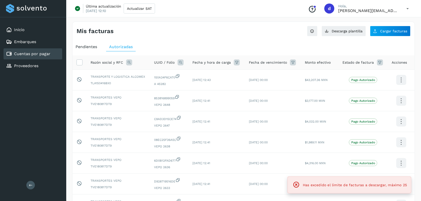
click at [130, 63] on icon at bounding box center [129, 62] width 6 height 6
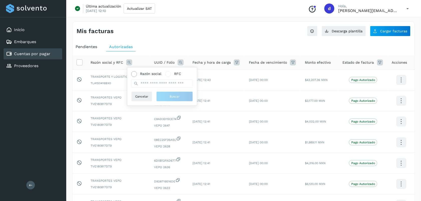
click at [144, 76] on span "Razón social" at bounding box center [150, 73] width 21 height 5
click at [145, 82] on input "*" at bounding box center [162, 84] width 62 height 8
type input "*****"
click at [166, 92] on button "Buscar" at bounding box center [174, 97] width 37 height 10
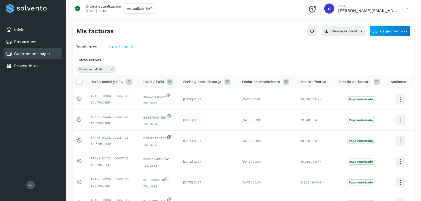
scroll to position [140, 0]
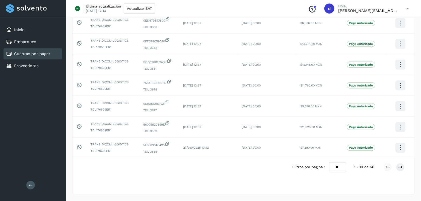
click at [335, 166] on select "** ** **" at bounding box center [337, 168] width 17 height 10
select select "**"
click at [329, 163] on select "** ** **" at bounding box center [337, 168] width 17 height 10
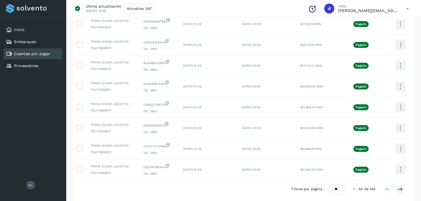
scroll to position [978, 0]
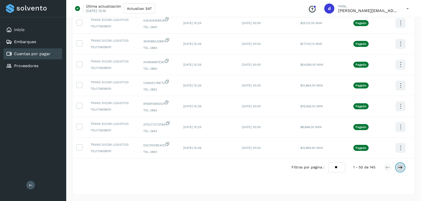
click at [402, 168] on icon at bounding box center [400, 167] width 5 height 5
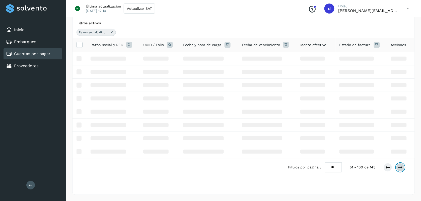
scroll to position [38, 0]
click at [402, 168] on icon at bounding box center [400, 167] width 5 height 5
click at [402, 168] on div "Filtros activos Razón social: dicom Razón social y RFC UUID / Folio Fecha y hor…" at bounding box center [244, 106] width 342 height 174
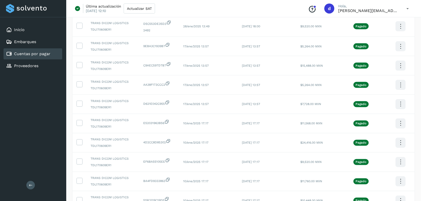
scroll to position [736, 0]
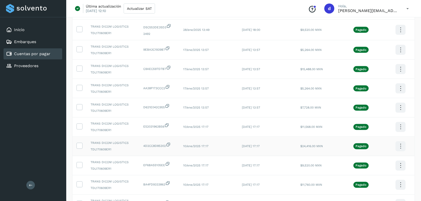
click at [260, 155] on td "[DATE] 17:17" at bounding box center [267, 146] width 58 height 19
click at [76, 112] on td at bounding box center [80, 107] width 14 height 19
click at [79, 90] on icon at bounding box center [79, 87] width 5 height 5
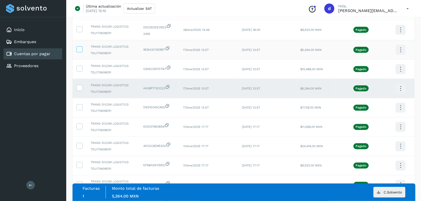
click at [78, 52] on label at bounding box center [80, 49] width 6 height 6
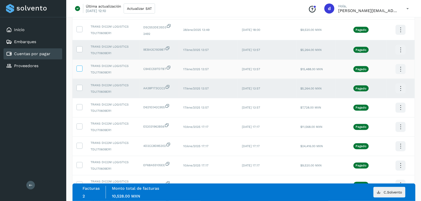
click at [77, 71] on icon at bounding box center [79, 68] width 5 height 5
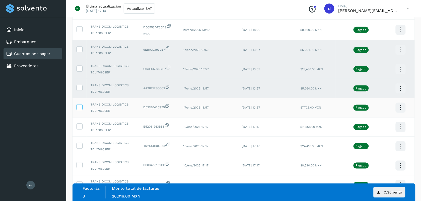
click at [80, 110] on icon at bounding box center [79, 106] width 5 height 5
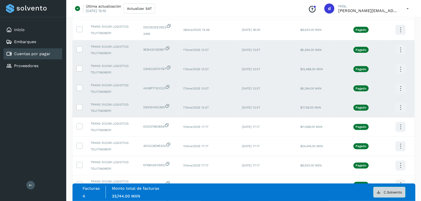
click at [389, 192] on span "C.Solvento" at bounding box center [393, 193] width 18 height 4
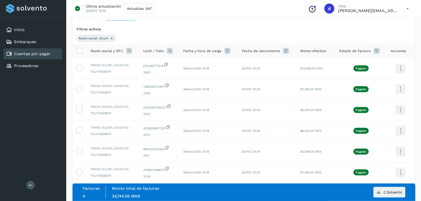
scroll to position [0, 0]
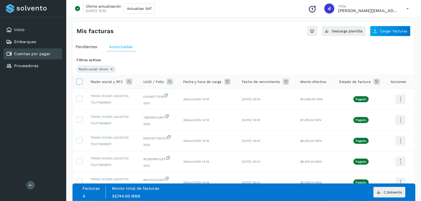
click at [80, 82] on icon at bounding box center [79, 81] width 5 height 5
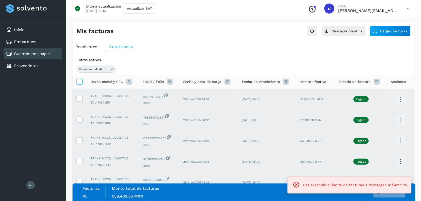
click at [80, 82] on icon at bounding box center [79, 81] width 5 height 5
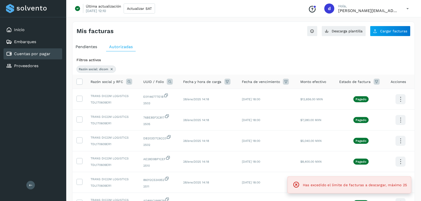
drag, startPoint x: 80, startPoint y: 82, endPoint x: 100, endPoint y: 216, distance: 136.0
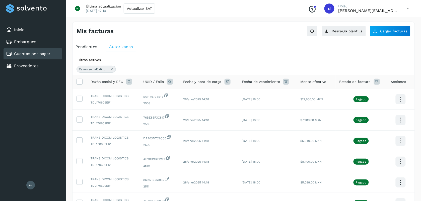
click at [127, 81] on icon at bounding box center [129, 82] width 6 height 6
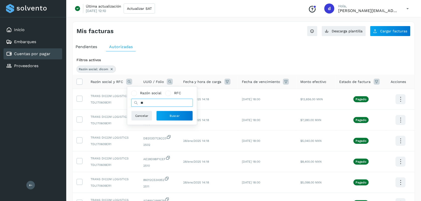
type input "*"
type input "****"
click at [174, 116] on span "Buscar" at bounding box center [175, 116] width 10 height 5
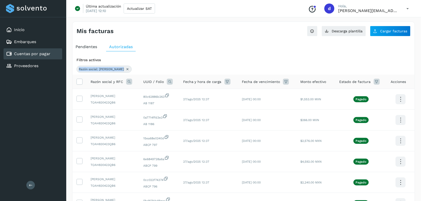
drag, startPoint x: 419, startPoint y: 64, endPoint x: 420, endPoint y: 171, distance: 106.9
click at [420, 171] on div "Mis facturas Ver instrucciones para cargar Facturas Descarga plantilla Cargar f…" at bounding box center [243, 178] width 355 height 324
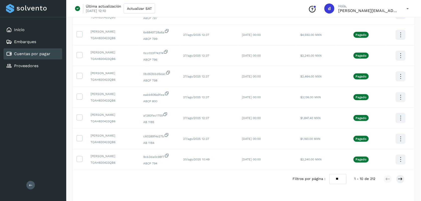
scroll to position [140, 0]
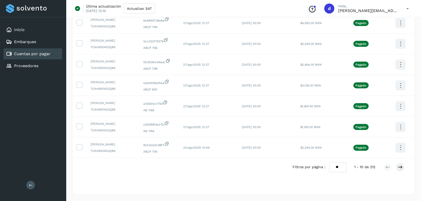
click at [338, 169] on select "** ** **" at bounding box center [337, 168] width 17 height 10
click at [329, 163] on select "** ** **" at bounding box center [337, 168] width 17 height 10
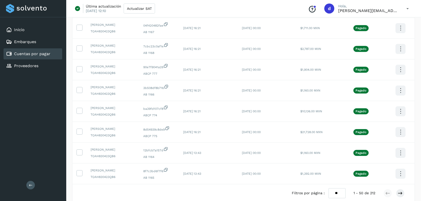
scroll to position [978, 0]
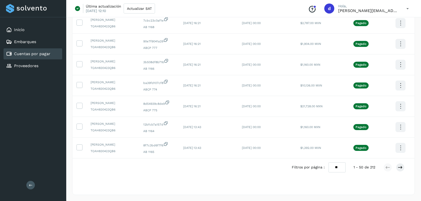
click at [402, 188] on div "19 dic 2024" at bounding box center [244, 189] width 342 height 8
click at [398, 167] on icon at bounding box center [400, 167] width 5 height 5
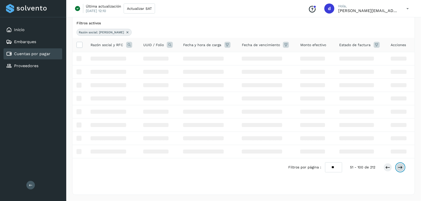
click at [398, 167] on icon at bounding box center [400, 167] width 5 height 5
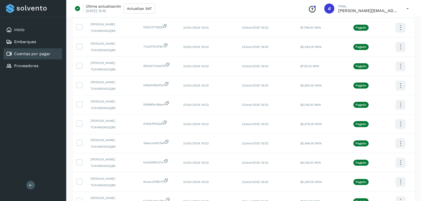
scroll to position [899, 0]
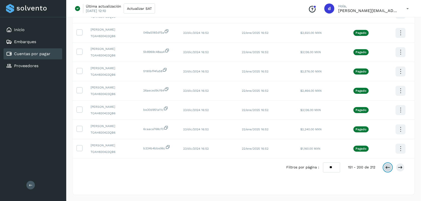
click at [388, 169] on icon at bounding box center [387, 167] width 5 height 5
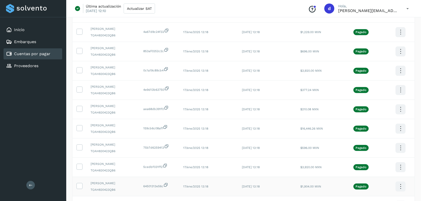
click at [400, 193] on icon at bounding box center [401, 187] width 12 height 12
click at [375, 196] on button "C.Solvento" at bounding box center [376, 192] width 60 height 10
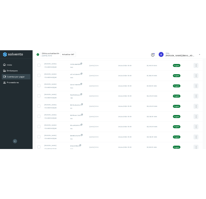
scroll to position [0, 0]
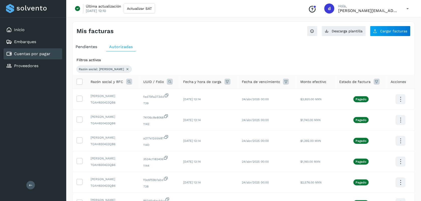
click at [86, 47] on span "Pendientes" at bounding box center [87, 46] width 22 height 5
select select "**"
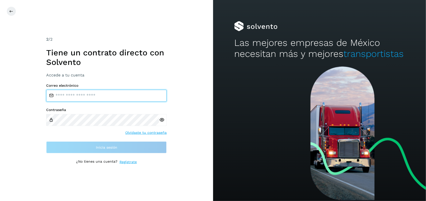
click at [111, 92] on input "email" at bounding box center [106, 96] width 120 height 12
type input "**********"
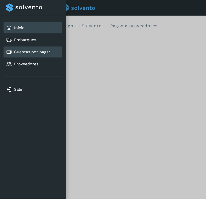
click at [40, 51] on link "Cuentas por pagar" at bounding box center [32, 51] width 36 height 5
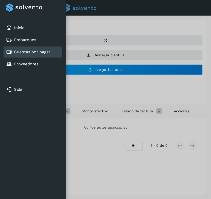
click at [133, 91] on div at bounding box center [105, 99] width 211 height 199
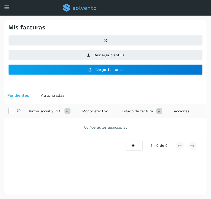
click at [45, 95] on span "Autorizadas" at bounding box center [53, 95] width 24 height 5
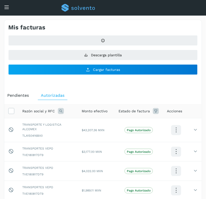
click at [62, 114] on icon at bounding box center [61, 111] width 6 height 6
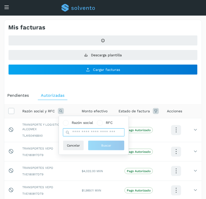
click at [80, 131] on input "text" at bounding box center [94, 132] width 62 height 8
type input "*"
type input "***"
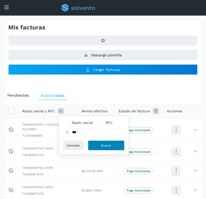
click at [107, 148] on button "Buscar" at bounding box center [106, 145] width 37 height 10
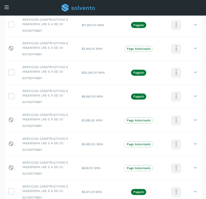
scroll to position [219, 0]
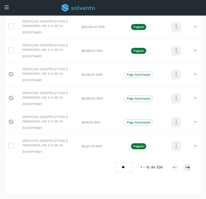
click at [125, 168] on select "** ** **" at bounding box center [124, 167] width 17 height 10
select select "**"
click at [116, 162] on select "** ** **" at bounding box center [124, 167] width 17 height 10
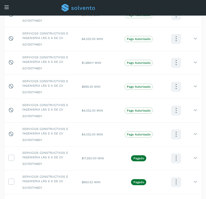
scroll to position [1174, 0]
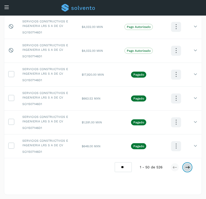
click at [185, 164] on button at bounding box center [187, 167] width 9 height 9
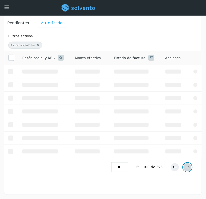
click at [185, 164] on button at bounding box center [187, 167] width 9 height 9
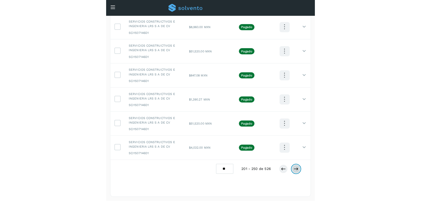
scroll to position [978, 0]
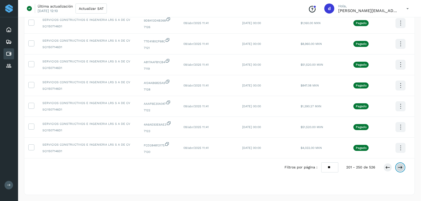
click at [402, 166] on icon at bounding box center [400, 167] width 5 height 5
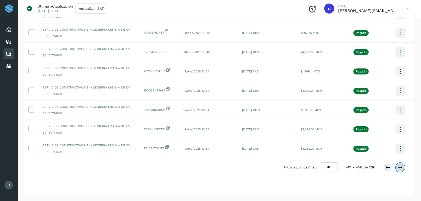
click at [402, 166] on icon at bounding box center [400, 167] width 5 height 5
click at [387, 166] on icon at bounding box center [387, 167] width 5 height 5
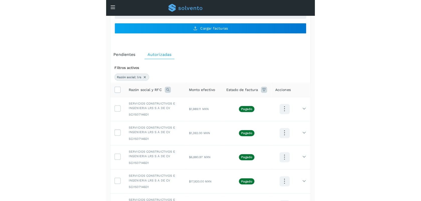
scroll to position [51, 0]
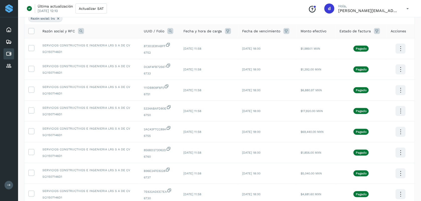
click at [169, 30] on icon at bounding box center [170, 31] width 6 height 6
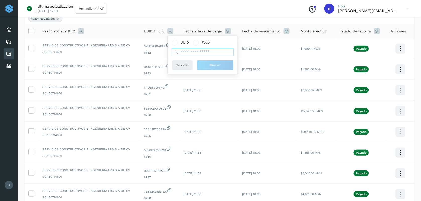
paste input "**********"
click at [183, 51] on input "**********" at bounding box center [203, 52] width 62 height 8
type input "**********"
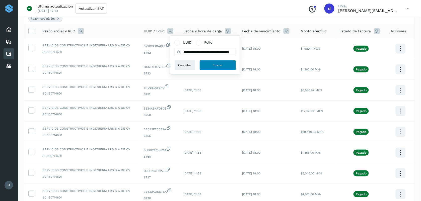
scroll to position [0, 0]
click at [220, 67] on span "Buscar" at bounding box center [218, 65] width 10 height 5
select select "**"
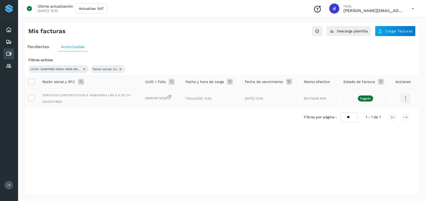
click at [403, 101] on icon at bounding box center [405, 99] width 12 height 12
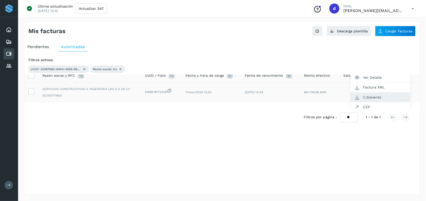
click at [378, 97] on button "C.Solvento" at bounding box center [380, 98] width 60 height 10
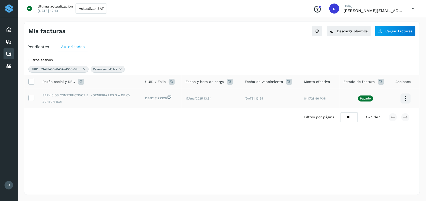
scroll to position [0, 0]
click at [110, 119] on div "Filtros por página : ** ** ** 1 - 1 de 1" at bounding box center [221, 117] width 395 height 18
click at [170, 83] on icon at bounding box center [172, 82] width 6 height 6
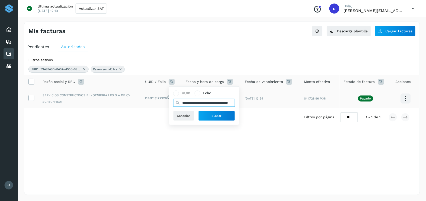
drag, startPoint x: 182, startPoint y: 103, endPoint x: 425, endPoint y: 72, distance: 245.5
click at [425, 72] on html "**********" at bounding box center [213, 100] width 426 height 201
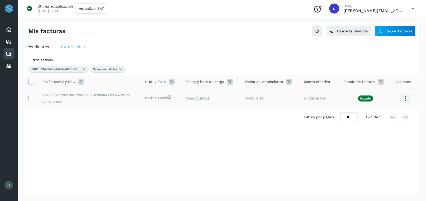
click at [171, 82] on icon at bounding box center [172, 82] width 6 height 6
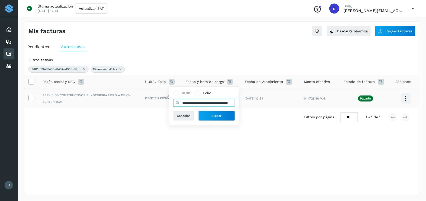
click at [198, 103] on input "**********" at bounding box center [204, 103] width 62 height 8
paste input "**********"
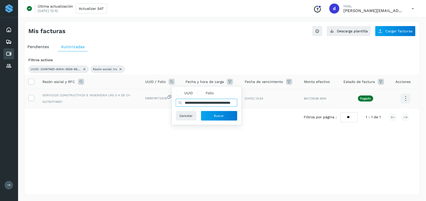
type input "**********"
click at [219, 116] on span "Buscar" at bounding box center [219, 116] width 10 height 5
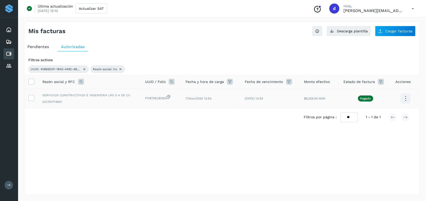
click at [406, 99] on icon at bounding box center [405, 99] width 12 height 12
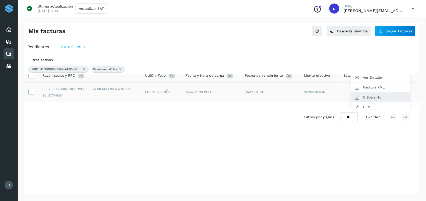
click at [370, 97] on button "C.Solvento" at bounding box center [380, 98] width 60 height 10
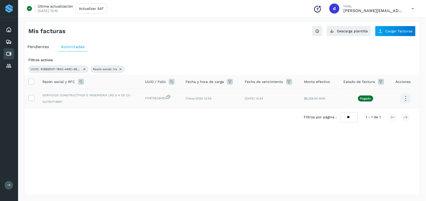
click at [161, 130] on div "Selecciona una fecha" at bounding box center [221, 130] width 395 height 8
click at [170, 85] on icon at bounding box center [172, 82] width 6 height 6
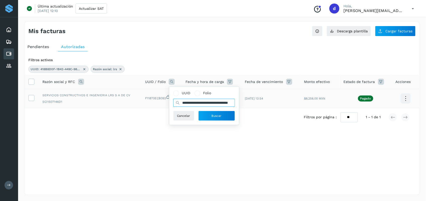
click at [182, 103] on input "**********" at bounding box center [204, 103] width 62 height 8
drag, startPoint x: 182, startPoint y: 103, endPoint x: 311, endPoint y: 100, distance: 128.7
click at [311, 100] on table "**********" at bounding box center [221, 92] width 395 height 34
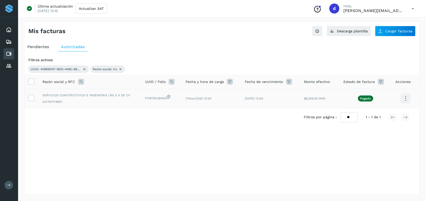
scroll to position [0, 0]
click at [171, 79] on icon at bounding box center [172, 82] width 6 height 6
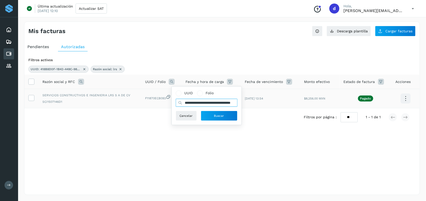
scroll to position [0, 23]
drag, startPoint x: 181, startPoint y: 102, endPoint x: 245, endPoint y: 101, distance: 64.0
click at [245, 101] on table "**********" at bounding box center [221, 92] width 395 height 34
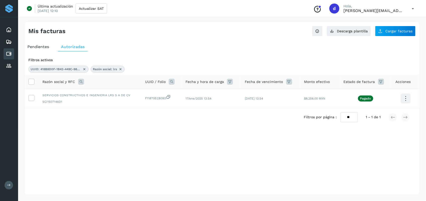
click at [169, 82] on icon at bounding box center [172, 82] width 6 height 6
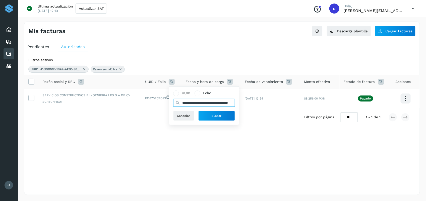
click at [185, 106] on input "**********" at bounding box center [204, 103] width 62 height 8
type input "*"
paste input "**********"
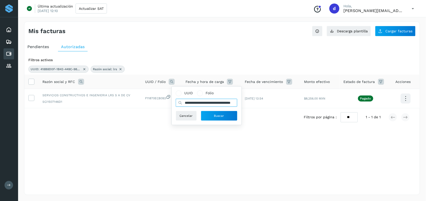
type input "**********"
click at [214, 114] on span "Buscar" at bounding box center [219, 116] width 10 height 5
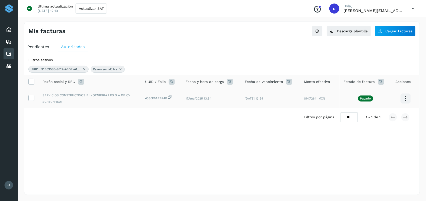
click at [403, 98] on icon at bounding box center [405, 99] width 12 height 12
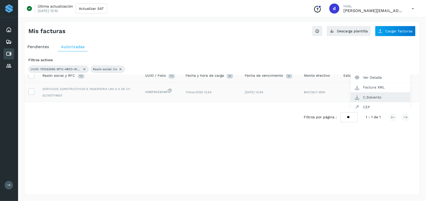
click at [373, 100] on button "C.Solvento" at bounding box center [380, 98] width 60 height 10
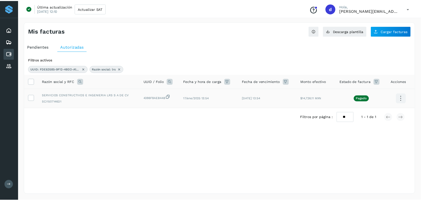
scroll to position [0, 0]
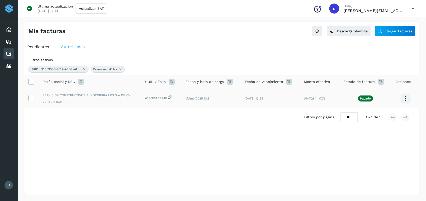
click at [85, 70] on icon at bounding box center [84, 69] width 4 height 4
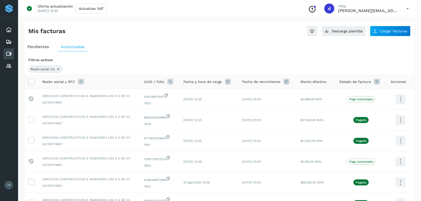
click at [58, 70] on icon at bounding box center [58, 69] width 4 height 4
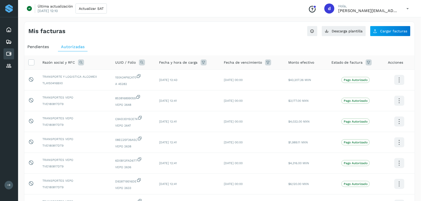
click at [268, 63] on icon at bounding box center [268, 62] width 6 height 6
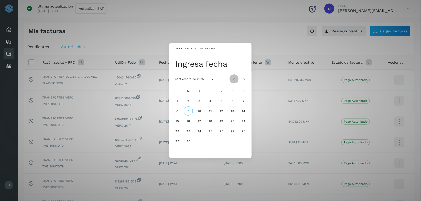
click at [235, 78] on icon "Mes anterior" at bounding box center [234, 79] width 5 height 5
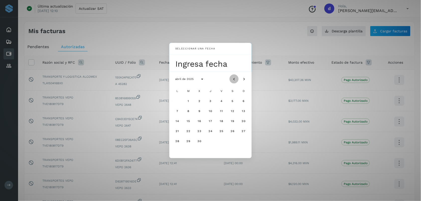
click at [232, 81] on icon "Mes anterior" at bounding box center [234, 79] width 5 height 5
click at [201, 142] on span "26" at bounding box center [199, 141] width 4 height 4
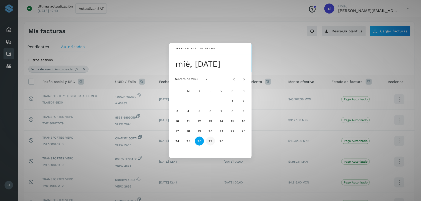
click at [208, 138] on button "27" at bounding box center [210, 141] width 9 height 9
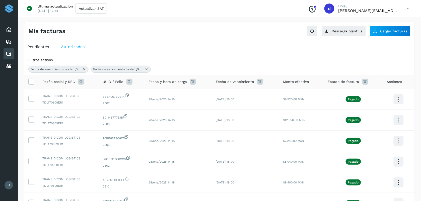
scroll to position [140, 0]
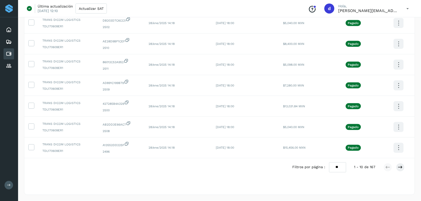
click at [338, 168] on select "** ** **" at bounding box center [337, 168] width 17 height 10
select select "**"
click at [329, 163] on select "** ** **" at bounding box center [337, 168] width 17 height 10
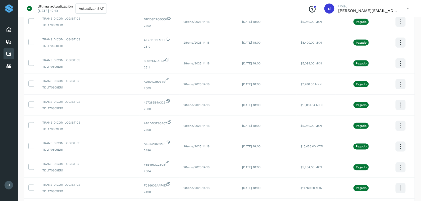
click at [175, 9] on div "Última actualización [DATE] 12:10 Actualizar SAT Conoce nuestros beneficios d […" at bounding box center [219, 8] width 403 height 17
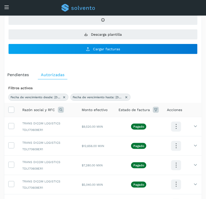
scroll to position [0, 0]
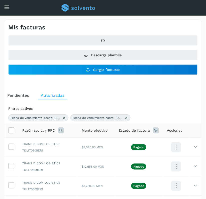
click at [61, 131] on icon at bounding box center [61, 130] width 6 height 6
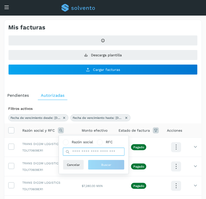
click at [78, 151] on input "text" at bounding box center [94, 152] width 62 height 8
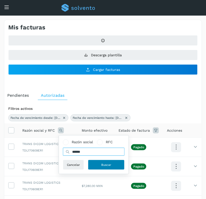
type input "******"
click at [95, 165] on button "Buscar" at bounding box center [106, 165] width 37 height 10
select select "**"
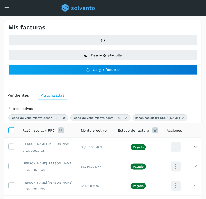
click at [13, 130] on icon at bounding box center [11, 129] width 5 height 5
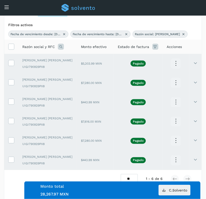
scroll to position [96, 0]
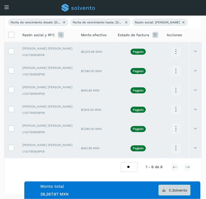
click at [180, 188] on span "C.Solvento" at bounding box center [178, 190] width 18 height 4
click at [11, 37] on icon at bounding box center [11, 34] width 5 height 5
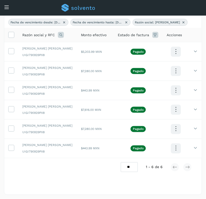
scroll to position [17, 0]
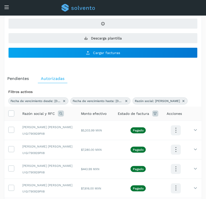
click at [60, 111] on icon at bounding box center [61, 113] width 6 height 6
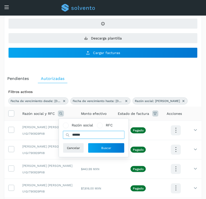
drag, startPoint x: 85, startPoint y: 135, endPoint x: 0, endPoint y: 142, distance: 84.8
click at [0, 142] on html "Inicio Embarques Cuentas por pagar Proveedores Salir Conoce nuestros beneficios…" at bounding box center [103, 130] width 206 height 294
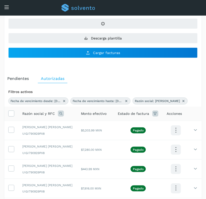
click at [60, 116] on icon at bounding box center [61, 113] width 6 height 6
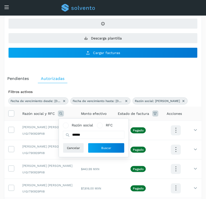
click at [182, 100] on icon at bounding box center [184, 101] width 4 height 4
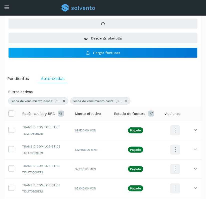
click at [60, 114] on icon at bounding box center [61, 113] width 6 height 6
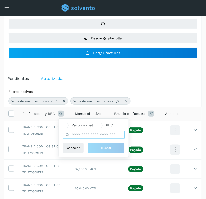
click at [79, 134] on input "text" at bounding box center [94, 135] width 62 height 8
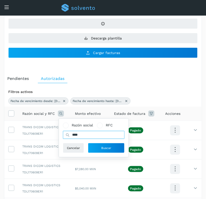
type input "****"
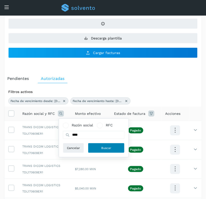
click at [102, 145] on button "Buscar" at bounding box center [106, 148] width 37 height 10
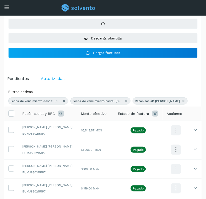
scroll to position [219, 0]
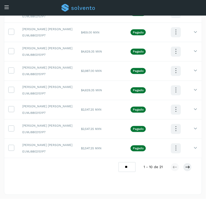
click at [125, 166] on select "** ** **" at bounding box center [127, 167] width 17 height 10
select select "**"
click at [119, 162] on select "** ** **" at bounding box center [127, 167] width 17 height 10
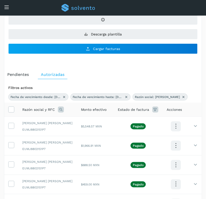
scroll to position [0, 0]
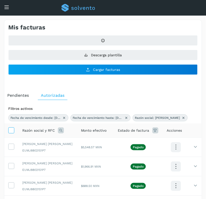
click at [10, 131] on icon at bounding box center [11, 129] width 5 height 5
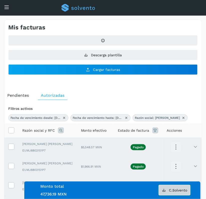
click at [181, 190] on span "C.Solvento" at bounding box center [178, 190] width 18 height 4
click at [9, 133] on span at bounding box center [11, 131] width 5 height 4
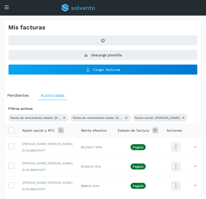
click at [60, 130] on icon at bounding box center [61, 130] width 6 height 6
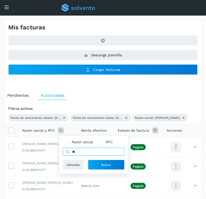
type input "*"
type input "***"
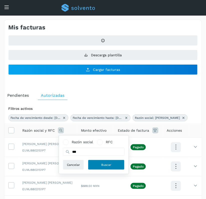
click at [107, 165] on span "Buscar" at bounding box center [106, 164] width 10 height 5
select select "**"
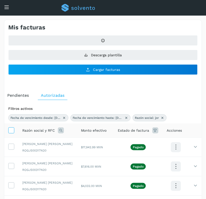
click at [12, 129] on icon at bounding box center [11, 129] width 5 height 5
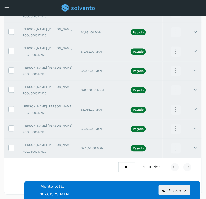
scroll to position [219, 0]
click at [173, 194] on button "C.Solvento" at bounding box center [175, 190] width 32 height 11
drag, startPoint x: 20, startPoint y: 173, endPoint x: 208, endPoint y: 143, distance: 191.0
click at [206, 143] on html "Inicio Embarques Cuentas por pagar Proveedores Salir Conoce nuestros beneficios…" at bounding box center [103, 12] width 206 height 371
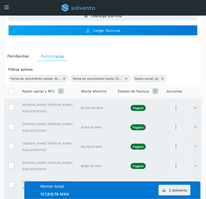
scroll to position [52, 0]
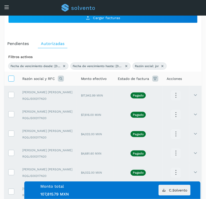
click at [12, 81] on icon at bounding box center [11, 78] width 5 height 5
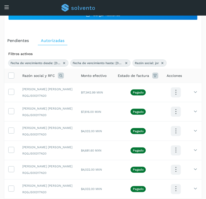
scroll to position [48, 0]
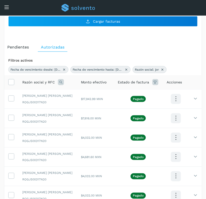
click at [163, 69] on icon at bounding box center [163, 69] width 4 height 4
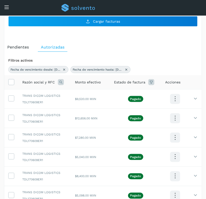
click at [62, 82] on icon at bounding box center [61, 82] width 6 height 6
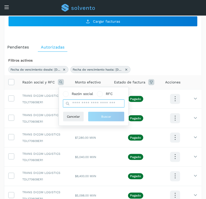
click at [85, 102] on input "text" at bounding box center [94, 103] width 62 height 8
type input "*****"
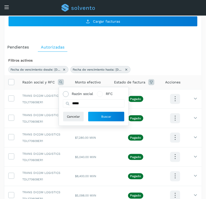
click at [83, 94] on span "Razón social" at bounding box center [82, 93] width 21 height 5
click at [80, 92] on span "Razón social" at bounding box center [82, 93] width 21 height 5
click at [67, 93] on span at bounding box center [66, 94] width 6 height 6
click at [99, 116] on button "Buscar" at bounding box center [106, 116] width 37 height 10
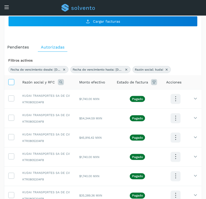
click at [14, 85] on label at bounding box center [11, 82] width 6 height 6
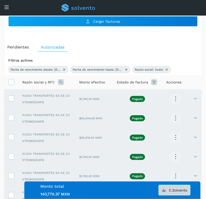
click at [188, 192] on button "C.Solvento" at bounding box center [175, 190] width 32 height 11
click at [10, 83] on icon at bounding box center [11, 81] width 5 height 5
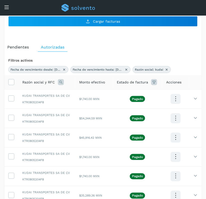
click at [168, 70] on icon at bounding box center [167, 69] width 4 height 4
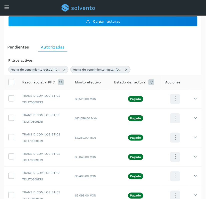
click at [61, 84] on icon at bounding box center [61, 82] width 6 height 6
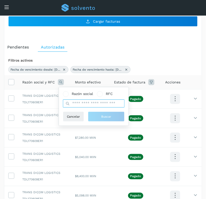
click at [83, 105] on input "text" at bounding box center [94, 103] width 62 height 8
type input "***"
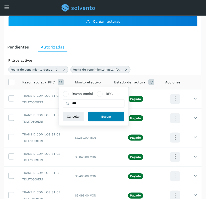
click at [95, 113] on button "Buscar" at bounding box center [106, 116] width 37 height 10
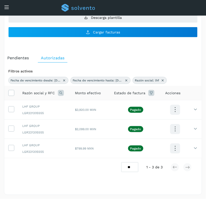
scroll to position [38, 0]
click at [13, 95] on span at bounding box center [11, 94] width 5 height 4
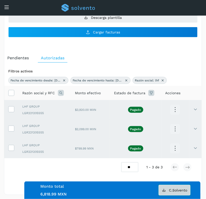
click at [182, 189] on span "C.Solvento" at bounding box center [178, 190] width 18 height 4
click at [10, 91] on icon at bounding box center [11, 92] width 5 height 5
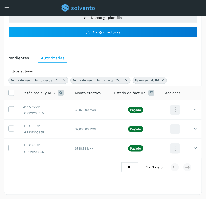
click at [162, 80] on icon at bounding box center [163, 80] width 4 height 4
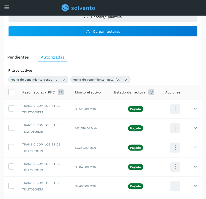
click at [62, 92] on div "Razón social y RFC" at bounding box center [44, 92] width 45 height 6
click at [62, 92] on icon at bounding box center [61, 92] width 6 height 6
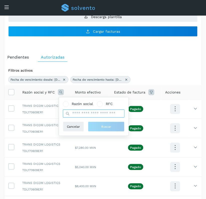
click at [86, 116] on input "text" at bounding box center [94, 113] width 62 height 8
type input "*********"
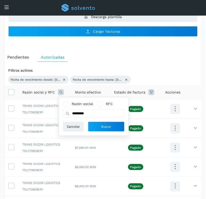
click at [69, 114] on icon at bounding box center [67, 113] width 5 height 5
click at [100, 125] on button "Buscar" at bounding box center [106, 126] width 37 height 10
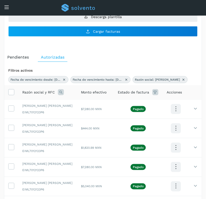
scroll to position [174, 0]
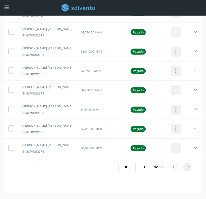
click at [130, 164] on select "** ** **" at bounding box center [127, 167] width 17 height 10
click at [119, 162] on select "** ** **" at bounding box center [127, 167] width 17 height 10
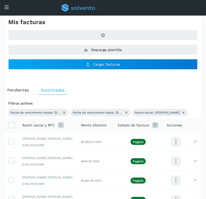
scroll to position [4, 0]
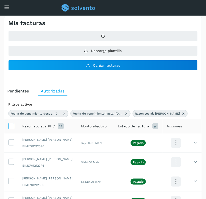
click at [9, 126] on icon at bounding box center [11, 125] width 5 height 5
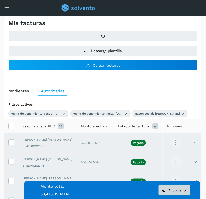
click at [170, 193] on button "C.Solvento" at bounding box center [175, 190] width 32 height 11
click at [13, 127] on icon at bounding box center [11, 125] width 5 height 5
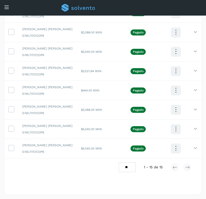
scroll to position [42, 0]
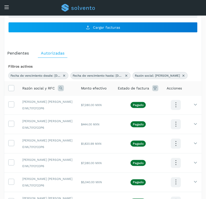
click at [182, 74] on icon at bounding box center [184, 76] width 4 height 4
select select "**"
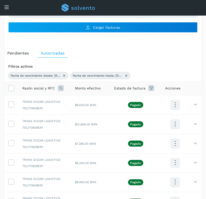
click at [61, 88] on icon at bounding box center [61, 88] width 6 height 6
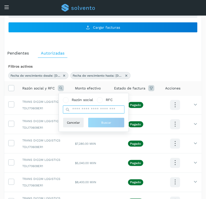
click at [92, 109] on input "text" at bounding box center [94, 109] width 62 height 8
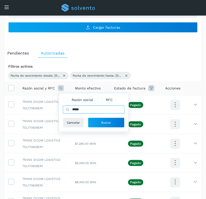
type input "*****"
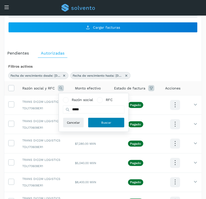
click at [96, 122] on button "Buscar" at bounding box center [106, 122] width 37 height 10
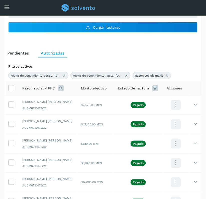
scroll to position [174, 0]
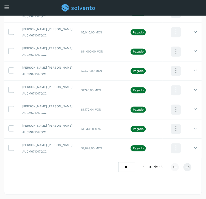
drag, startPoint x: 124, startPoint y: 170, endPoint x: 131, endPoint y: 196, distance: 26.9
click at [131, 196] on div "Mis facturas Ver instrucciones para cargar Facturas Descarga plantilla Cargar f…" at bounding box center [103, 21] width 206 height 356
click at [119, 162] on select "** ** **" at bounding box center [126, 167] width 17 height 10
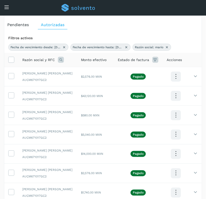
scroll to position [65, 0]
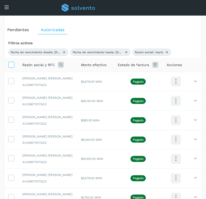
click at [9, 62] on icon at bounding box center [11, 64] width 5 height 5
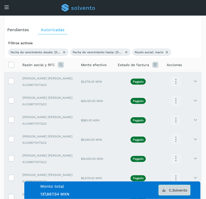
click at [168, 185] on button "C.Solvento" at bounding box center [175, 190] width 32 height 11
click at [12, 68] on label at bounding box center [11, 65] width 6 height 6
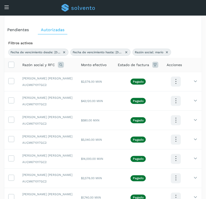
scroll to position [290, 0]
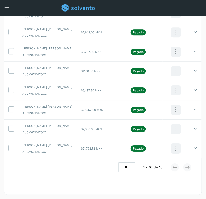
click at [127, 169] on select "** ** **" at bounding box center [126, 167] width 17 height 10
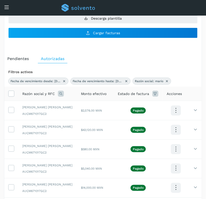
scroll to position [0, 0]
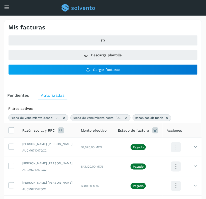
click at [167, 118] on icon at bounding box center [167, 118] width 4 height 4
select select "**"
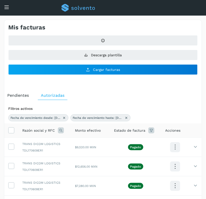
click at [60, 129] on icon at bounding box center [61, 130] width 6 height 6
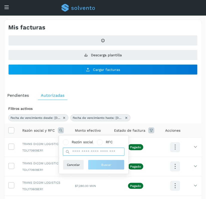
click at [79, 152] on input "text" at bounding box center [94, 152] width 62 height 8
type input "*****"
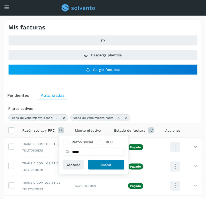
click at [112, 165] on button "Buscar" at bounding box center [106, 165] width 37 height 10
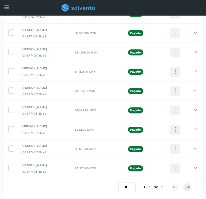
scroll to position [174, 0]
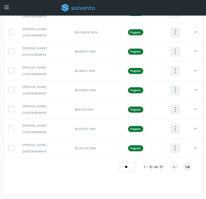
click at [122, 168] on select "** ** **" at bounding box center [127, 167] width 17 height 10
click at [119, 162] on select "** ** **" at bounding box center [127, 167] width 17 height 10
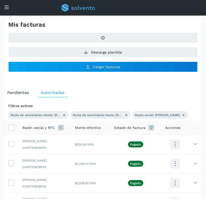
scroll to position [0, 0]
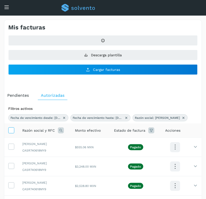
click at [10, 132] on icon at bounding box center [11, 129] width 5 height 5
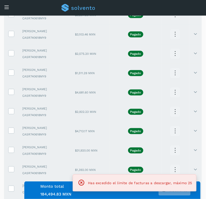
scroll to position [580, 0]
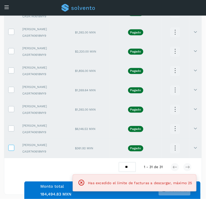
click at [14, 146] on label at bounding box center [11, 148] width 6 height 6
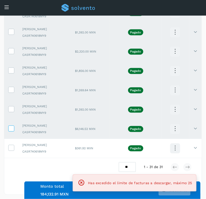
click at [11, 129] on icon at bounding box center [11, 127] width 5 height 5
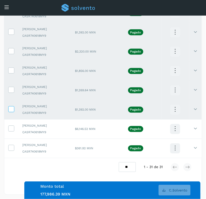
click at [9, 112] on label at bounding box center [11, 109] width 6 height 6
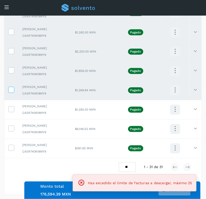
click at [11, 88] on icon at bounding box center [11, 89] width 5 height 5
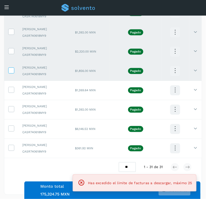
click at [9, 70] on icon at bounding box center [11, 69] width 5 height 5
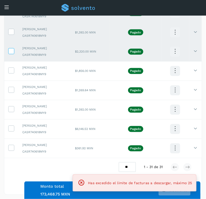
click at [10, 54] on label at bounding box center [11, 51] width 6 height 6
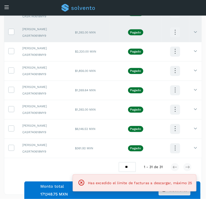
click at [13, 26] on td at bounding box center [11, 32] width 14 height 19
click at [12, 29] on icon at bounding box center [11, 31] width 5 height 5
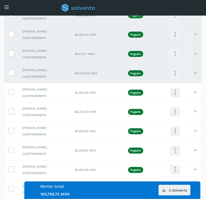
scroll to position [498, 0]
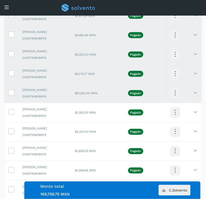
click at [8, 89] on td at bounding box center [11, 93] width 14 height 19
click at [11, 75] on icon at bounding box center [11, 72] width 5 height 5
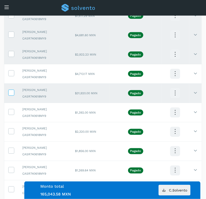
click at [9, 95] on icon at bounding box center [11, 92] width 5 height 5
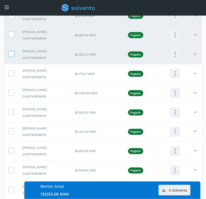
click at [9, 54] on icon at bounding box center [11, 53] width 5 height 5
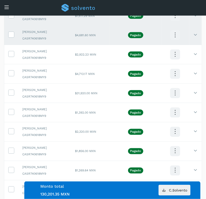
scroll to position [580, 0]
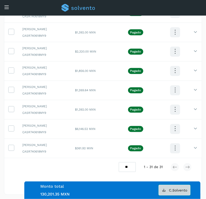
click at [177, 188] on span "C.Solvento" at bounding box center [178, 190] width 18 height 4
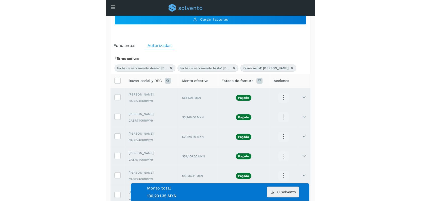
scroll to position [1, 0]
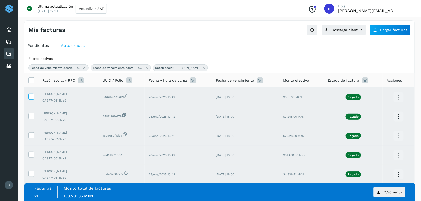
click at [30, 95] on icon at bounding box center [31, 96] width 5 height 5
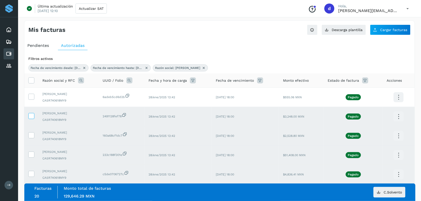
click at [30, 119] on label at bounding box center [31, 116] width 6 height 6
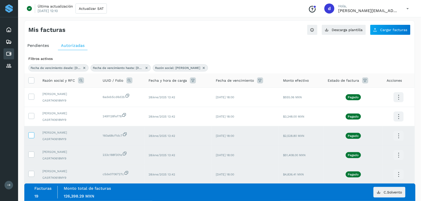
click at [31, 132] on icon at bounding box center [31, 134] width 5 height 5
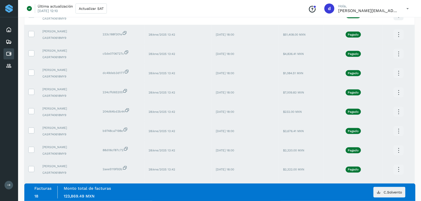
scroll to position [124, 0]
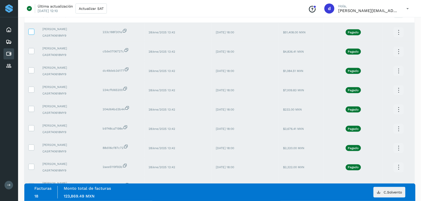
click at [33, 33] on icon at bounding box center [31, 31] width 5 height 5
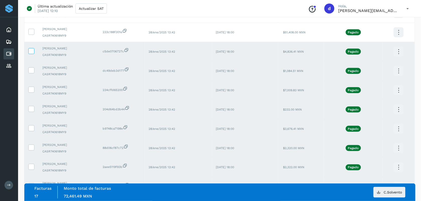
click at [31, 52] on icon at bounding box center [31, 50] width 5 height 5
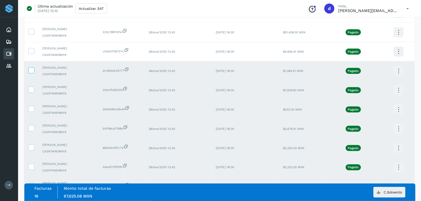
click at [32, 72] on icon at bounding box center [31, 69] width 5 height 5
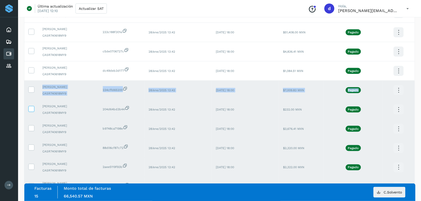
drag, startPoint x: 31, startPoint y: 89, endPoint x: 29, endPoint y: 111, distance: 22.7
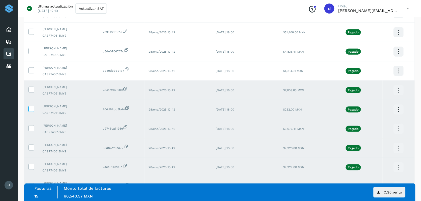
click at [29, 111] on icon at bounding box center [31, 108] width 5 height 5
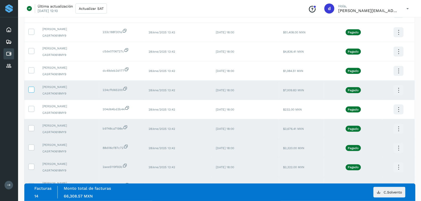
click at [32, 90] on icon at bounding box center [31, 89] width 5 height 5
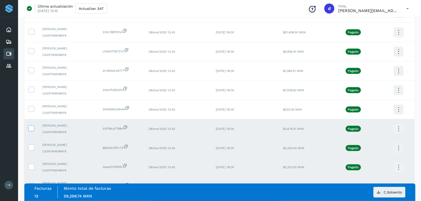
click at [31, 128] on icon at bounding box center [31, 127] width 5 height 5
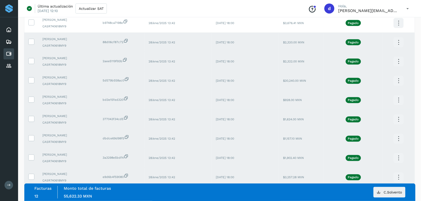
scroll to position [231, 0]
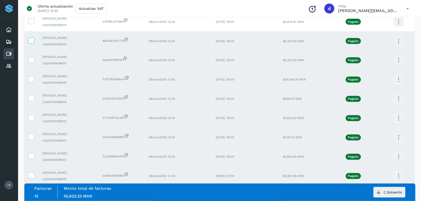
click at [31, 43] on icon at bounding box center [31, 40] width 5 height 5
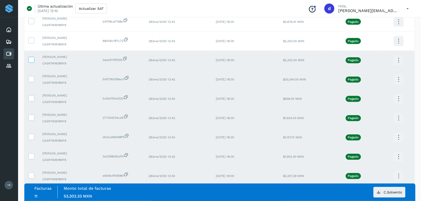
click at [31, 60] on icon at bounding box center [31, 59] width 5 height 5
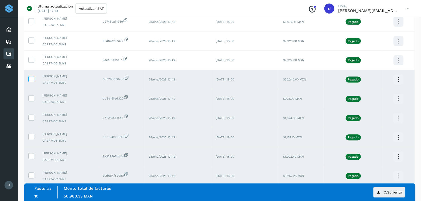
click at [30, 80] on icon at bounding box center [31, 78] width 5 height 5
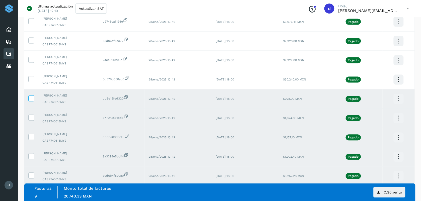
click at [31, 100] on icon at bounding box center [31, 98] width 5 height 5
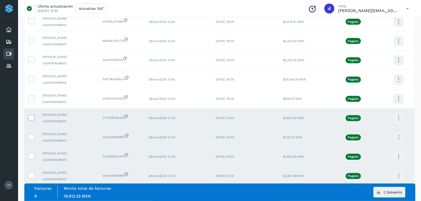
click at [34, 117] on label at bounding box center [31, 118] width 6 height 6
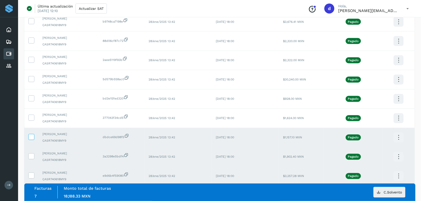
click at [33, 137] on icon at bounding box center [31, 136] width 5 height 5
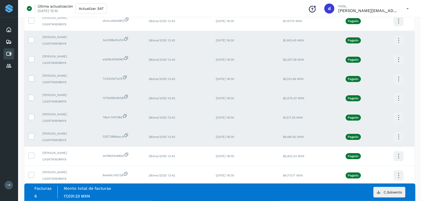
scroll to position [352, 0]
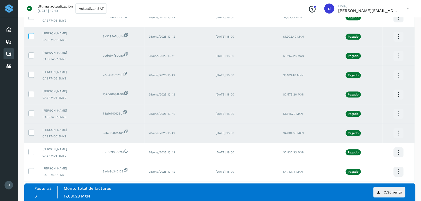
click at [32, 37] on icon at bounding box center [31, 35] width 5 height 5
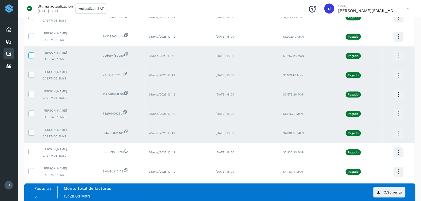
click at [33, 55] on icon at bounding box center [31, 54] width 5 height 5
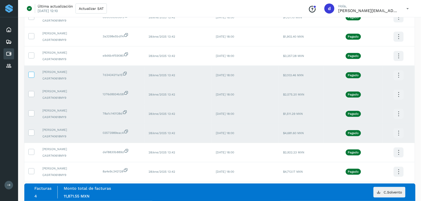
click at [32, 78] on label at bounding box center [31, 75] width 6 height 6
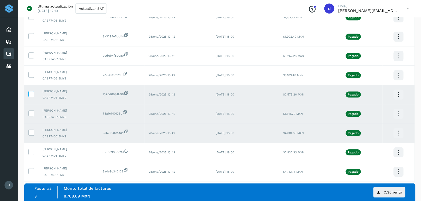
click at [33, 96] on icon at bounding box center [31, 93] width 5 height 5
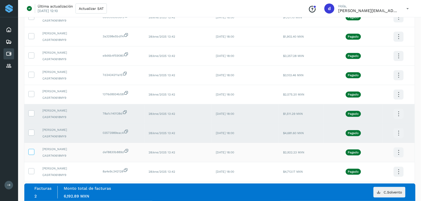
click at [31, 153] on icon at bounding box center [31, 151] width 5 height 5
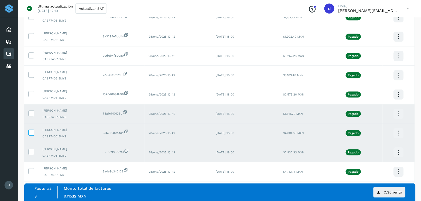
click at [30, 131] on icon at bounding box center [31, 132] width 5 height 5
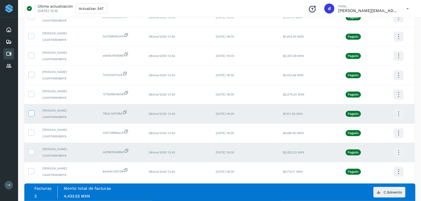
click at [31, 114] on icon at bounding box center [31, 112] width 5 height 5
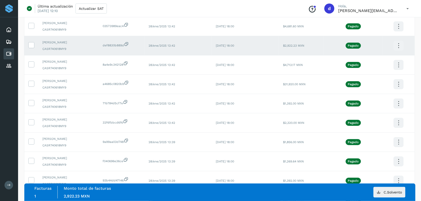
scroll to position [460, 0]
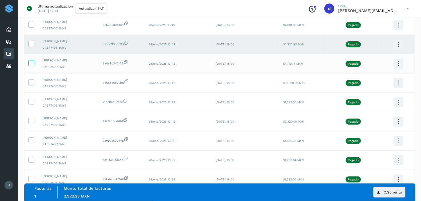
click at [33, 64] on icon at bounding box center [31, 62] width 5 height 5
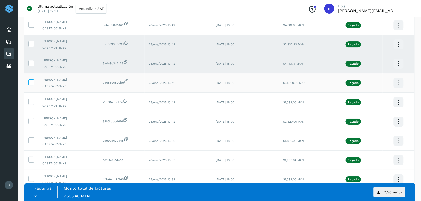
click at [31, 83] on icon at bounding box center [31, 82] width 5 height 5
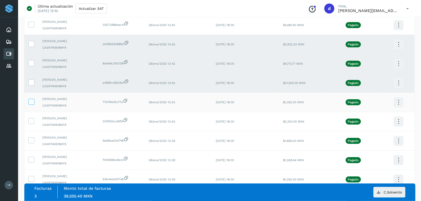
click at [31, 102] on icon at bounding box center [31, 101] width 5 height 5
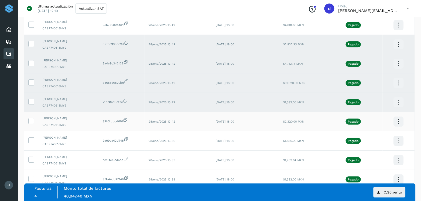
click at [33, 126] on td at bounding box center [31, 121] width 14 height 19
click at [29, 122] on icon at bounding box center [31, 120] width 5 height 5
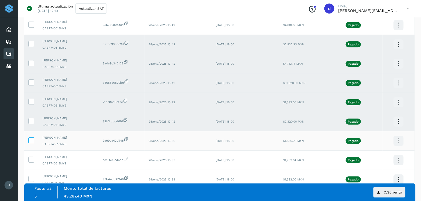
click at [33, 143] on span at bounding box center [31, 142] width 5 height 4
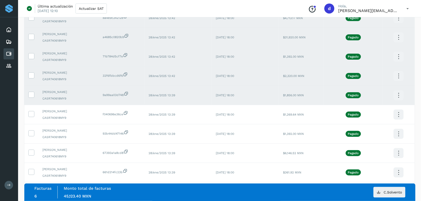
scroll to position [512, 0]
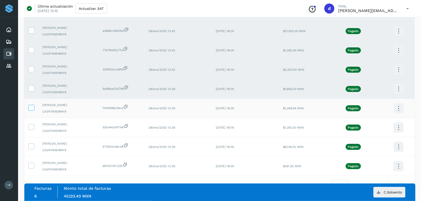
click at [31, 110] on icon at bounding box center [31, 107] width 5 height 5
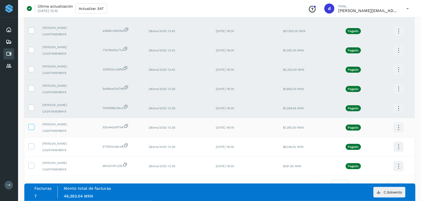
click at [32, 127] on icon at bounding box center [31, 126] width 5 height 5
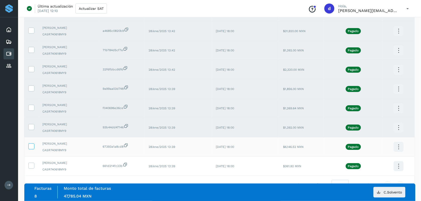
click at [32, 149] on icon at bounding box center [31, 145] width 5 height 5
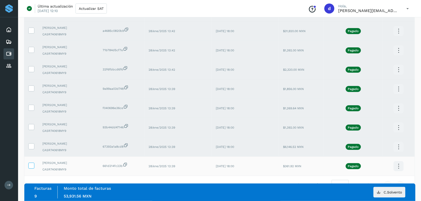
click at [33, 166] on icon at bounding box center [31, 165] width 5 height 5
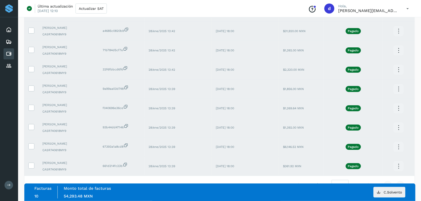
scroll to position [531, 0]
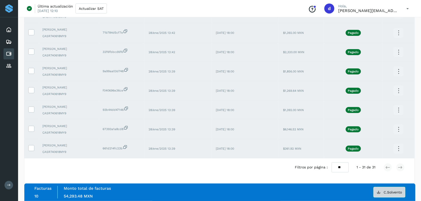
click at [395, 191] on span "C.Solvento" at bounding box center [393, 193] width 18 height 4
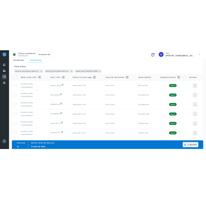
scroll to position [0, 0]
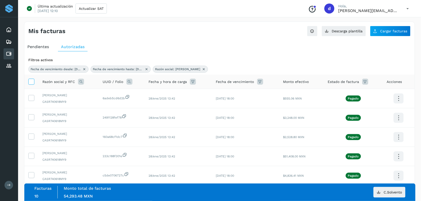
drag, startPoint x: 33, startPoint y: 86, endPoint x: 31, endPoint y: 80, distance: 5.8
click at [31, 80] on th at bounding box center [31, 82] width 14 height 14
click at [31, 80] on icon at bounding box center [31, 81] width 5 height 5
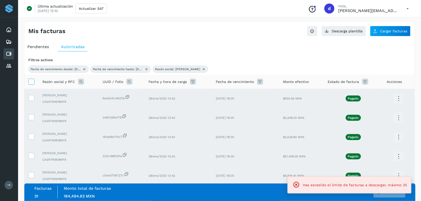
click at [31, 80] on icon at bounding box center [31, 81] width 5 height 5
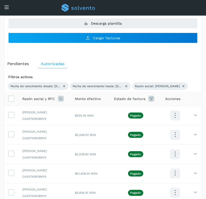
scroll to position [33, 0]
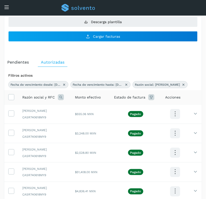
click at [182, 83] on icon at bounding box center [184, 85] width 4 height 4
select select "**"
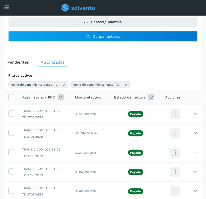
click at [63, 97] on icon at bounding box center [61, 97] width 6 height 6
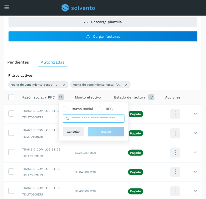
click at [93, 120] on input "text" at bounding box center [94, 118] width 62 height 8
type input "***"
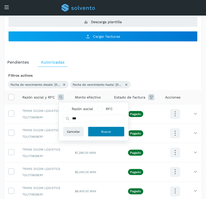
click at [104, 132] on span "Buscar" at bounding box center [106, 131] width 10 height 5
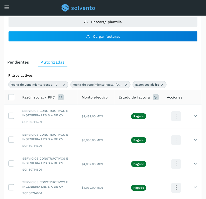
scroll to position [219, 0]
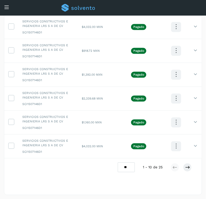
click at [131, 169] on select "** ** **" at bounding box center [126, 167] width 17 height 10
click at [118, 162] on select "** ** **" at bounding box center [126, 167] width 17 height 10
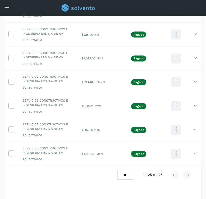
scroll to position [577, 0]
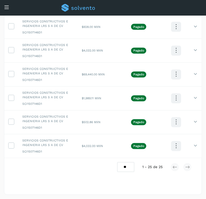
click at [126, 165] on select "** ** **" at bounding box center [125, 167] width 17 height 10
click at [117, 162] on select "** ** **" at bounding box center [125, 167] width 17 height 10
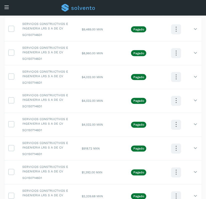
scroll to position [59, 0]
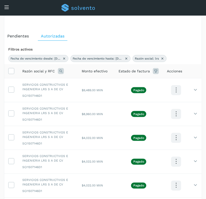
click at [15, 69] on th at bounding box center [11, 71] width 14 height 14
click at [12, 71] on icon at bounding box center [11, 70] width 5 height 5
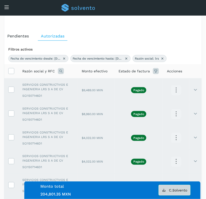
click at [181, 188] on span "C.Solvento" at bounding box center [178, 190] width 18 height 4
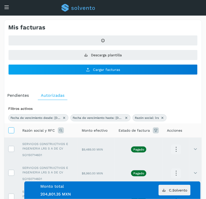
click at [13, 130] on icon at bounding box center [11, 129] width 5 height 5
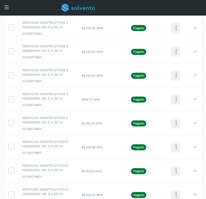
scroll to position [79, 0]
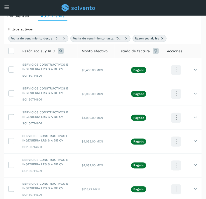
click at [164, 38] on icon at bounding box center [163, 38] width 4 height 4
select select "**"
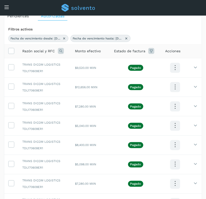
click at [59, 53] on icon at bounding box center [61, 51] width 6 height 6
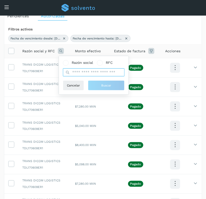
click at [88, 74] on input "text" at bounding box center [94, 72] width 62 height 8
type input "*****"
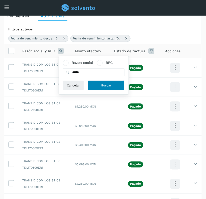
click at [99, 85] on button "Buscar" at bounding box center [106, 85] width 37 height 10
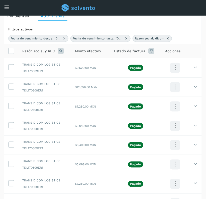
scroll to position [174, 0]
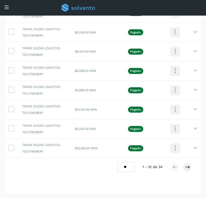
click at [127, 168] on select "** ** **" at bounding box center [126, 167] width 17 height 10
select select "**"
click at [118, 162] on select "** ** **" at bounding box center [126, 167] width 17 height 10
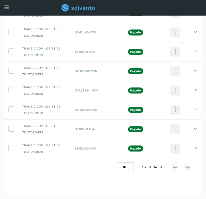
scroll to position [16, 0]
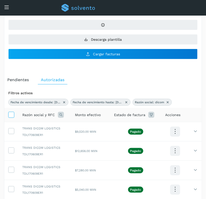
click at [10, 115] on icon at bounding box center [11, 114] width 5 height 5
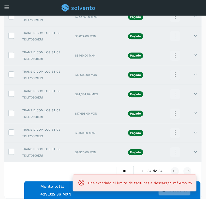
scroll to position [638, 0]
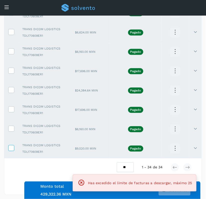
click at [14, 148] on label at bounding box center [11, 148] width 6 height 6
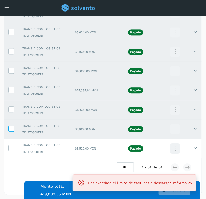
click at [14, 128] on icon at bounding box center [11, 127] width 5 height 5
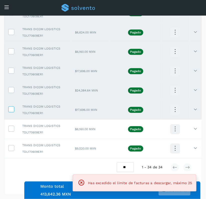
click at [12, 109] on icon at bounding box center [11, 108] width 5 height 5
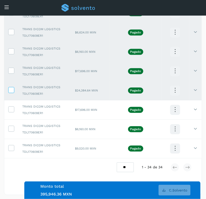
click at [11, 88] on icon at bounding box center [11, 89] width 5 height 5
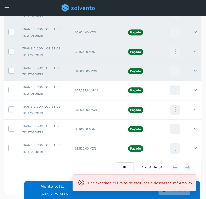
click at [12, 67] on td at bounding box center [11, 70] width 14 height 19
click at [12, 69] on icon at bounding box center [11, 69] width 5 height 5
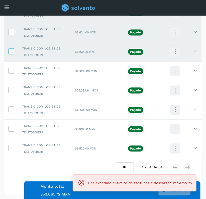
click at [11, 50] on icon at bounding box center [11, 50] width 5 height 5
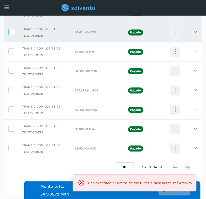
click at [12, 29] on icon at bounding box center [11, 31] width 5 height 5
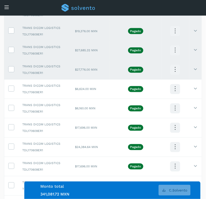
scroll to position [576, 0]
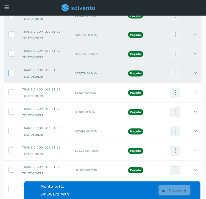
click at [13, 75] on icon at bounding box center [11, 72] width 5 height 5
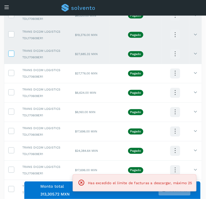
click at [12, 54] on icon at bounding box center [11, 53] width 5 height 5
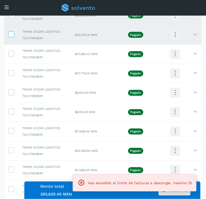
click at [12, 36] on icon at bounding box center [11, 33] width 5 height 5
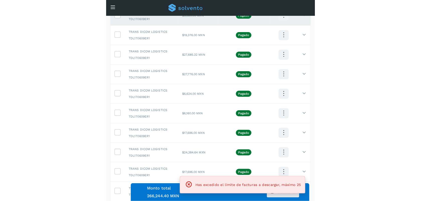
scroll to position [638, 0]
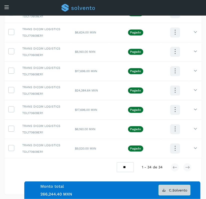
click at [170, 194] on button "C.Solvento" at bounding box center [175, 190] width 32 height 11
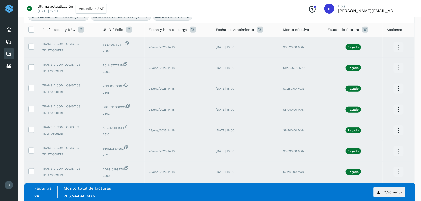
scroll to position [0, 0]
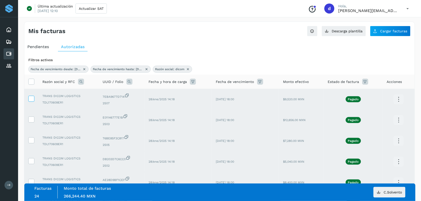
click at [33, 101] on icon at bounding box center [31, 98] width 5 height 5
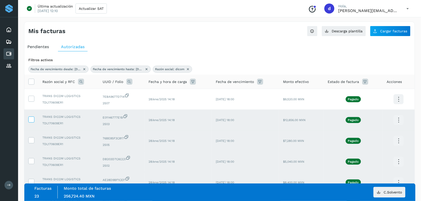
click at [31, 123] on label at bounding box center [31, 120] width 6 height 6
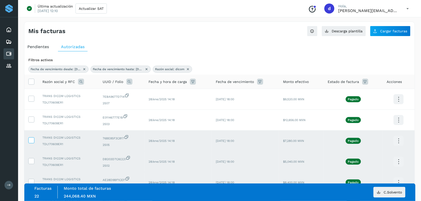
click at [30, 140] on icon at bounding box center [31, 139] width 5 height 5
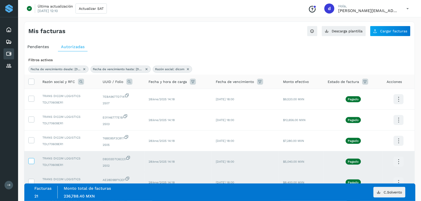
click at [32, 162] on icon at bounding box center [31, 160] width 5 height 5
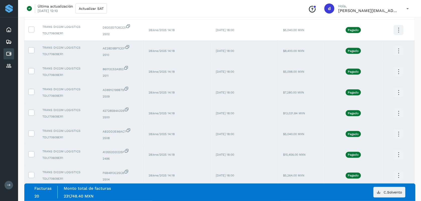
scroll to position [133, 0]
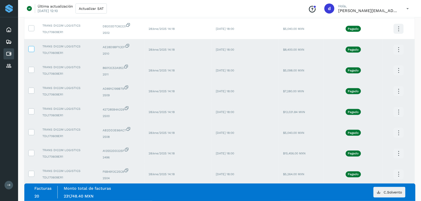
click at [33, 52] on label at bounding box center [31, 49] width 6 height 6
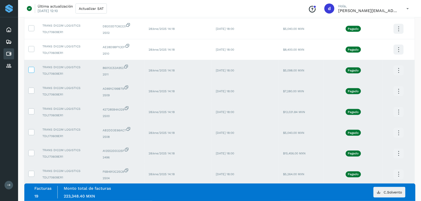
click at [32, 68] on icon at bounding box center [31, 69] width 5 height 5
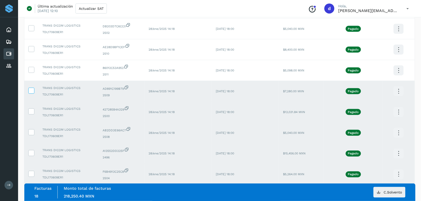
click at [32, 89] on icon at bounding box center [31, 90] width 5 height 5
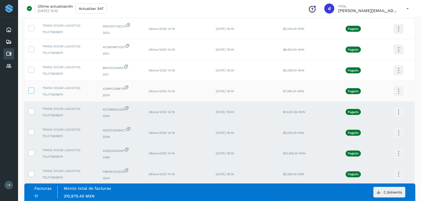
click at [32, 89] on icon at bounding box center [31, 90] width 5 height 5
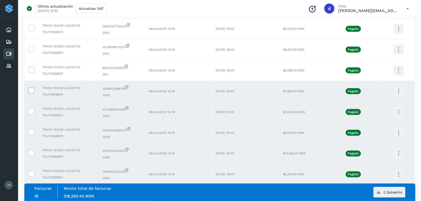
click at [32, 93] on icon at bounding box center [31, 90] width 5 height 5
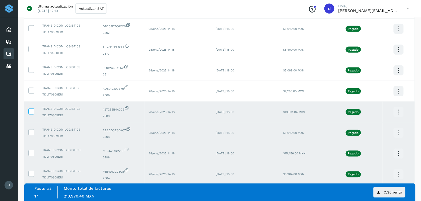
click at [31, 114] on icon at bounding box center [31, 111] width 5 height 5
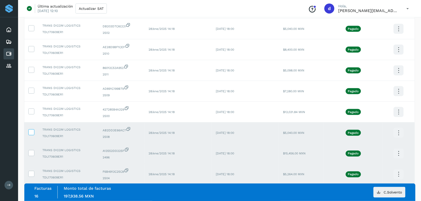
click at [33, 133] on icon at bounding box center [31, 131] width 5 height 5
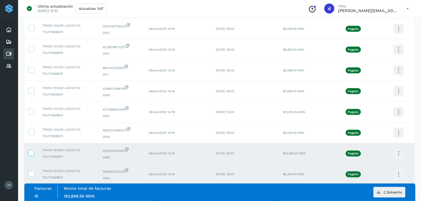
click at [31, 154] on icon at bounding box center [31, 152] width 5 height 5
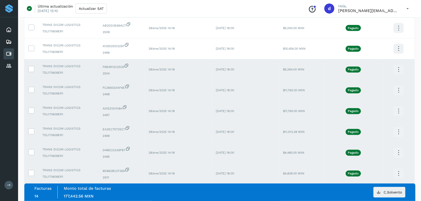
scroll to position [242, 0]
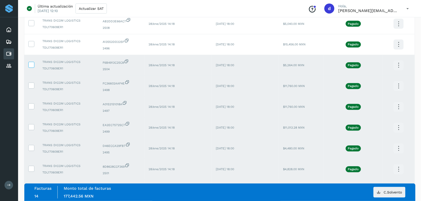
click at [30, 67] on icon at bounding box center [31, 64] width 5 height 5
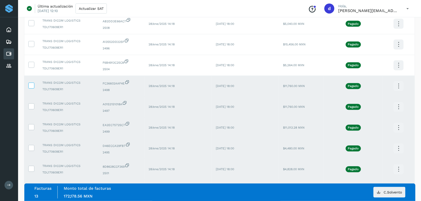
click at [33, 87] on icon at bounding box center [31, 85] width 5 height 5
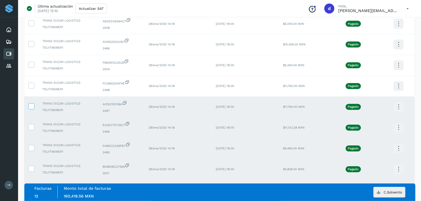
click at [33, 109] on icon at bounding box center [31, 106] width 5 height 5
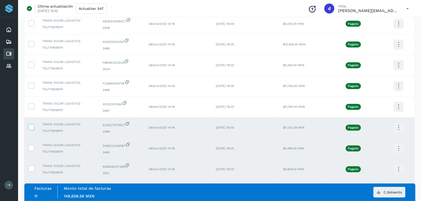
click at [32, 130] on label at bounding box center [31, 127] width 6 height 6
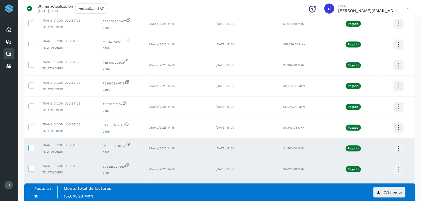
click at [31, 150] on icon at bounding box center [31, 147] width 5 height 5
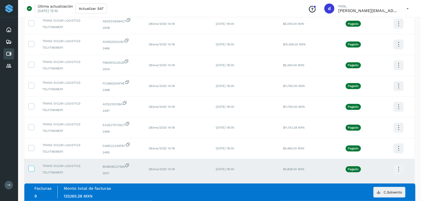
click at [34, 169] on icon at bounding box center [31, 168] width 5 height 5
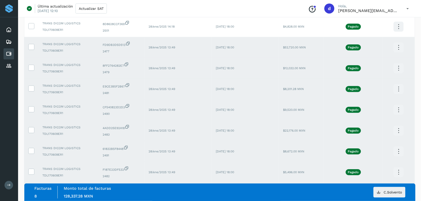
scroll to position [393, 0]
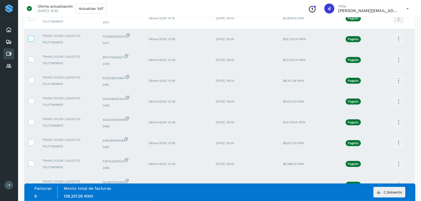
click at [32, 41] on icon at bounding box center [31, 38] width 5 height 5
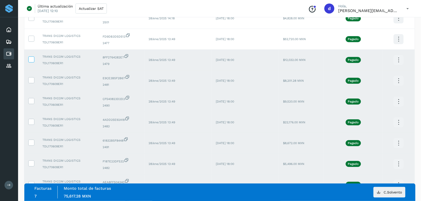
click at [30, 61] on icon at bounding box center [31, 58] width 5 height 5
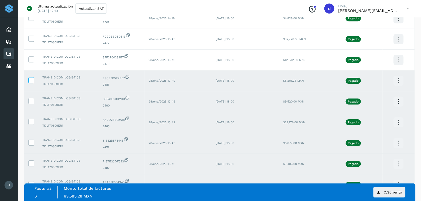
click at [30, 83] on icon at bounding box center [31, 79] width 5 height 5
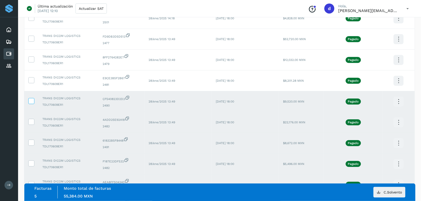
click at [32, 103] on icon at bounding box center [31, 100] width 5 height 5
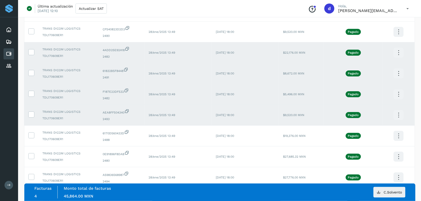
scroll to position [466, 0]
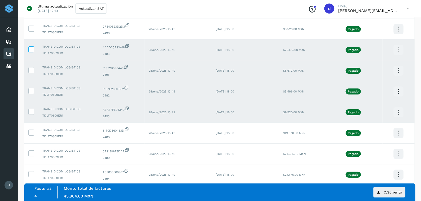
click at [33, 50] on icon at bounding box center [31, 48] width 5 height 5
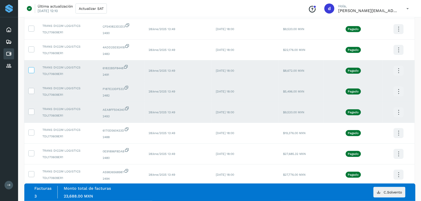
click at [32, 70] on icon at bounding box center [31, 69] width 5 height 5
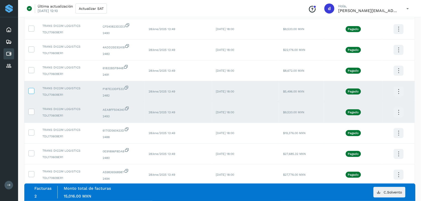
click at [30, 93] on icon at bounding box center [31, 90] width 5 height 5
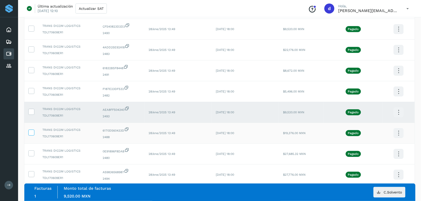
click at [31, 135] on icon at bounding box center [31, 132] width 5 height 5
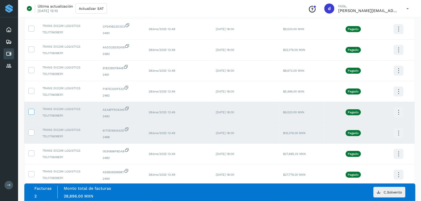
click at [32, 114] on icon at bounding box center [31, 111] width 5 height 5
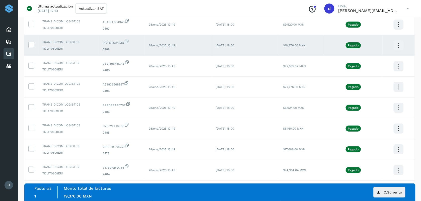
scroll to position [565, 0]
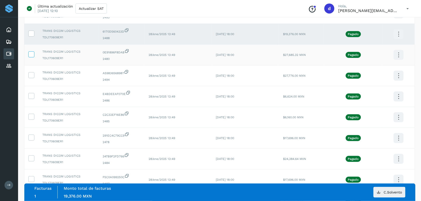
click at [30, 55] on icon at bounding box center [31, 53] width 5 height 5
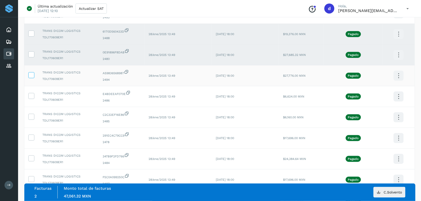
click at [30, 78] on icon at bounding box center [31, 74] width 5 height 5
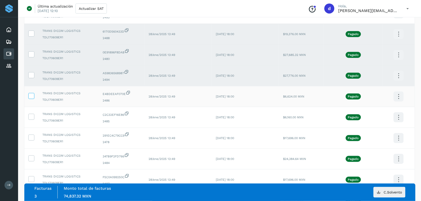
click at [32, 97] on icon at bounding box center [31, 95] width 5 height 5
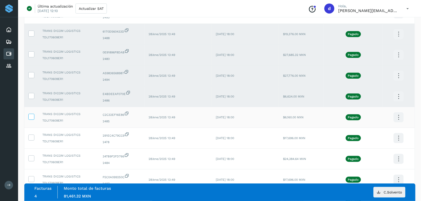
click at [32, 118] on icon at bounding box center [31, 116] width 5 height 5
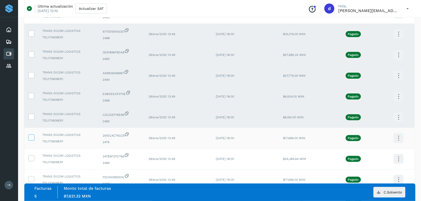
click at [32, 139] on icon at bounding box center [31, 137] width 5 height 5
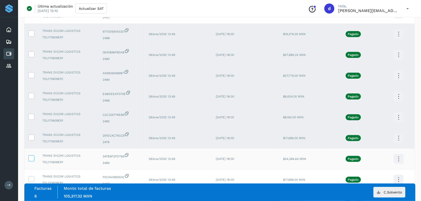
click at [29, 161] on icon at bounding box center [31, 158] width 5 height 5
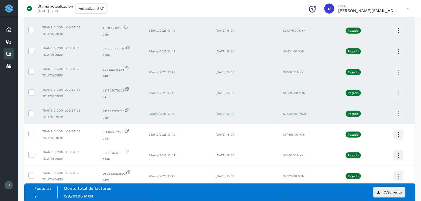
scroll to position [619, 0]
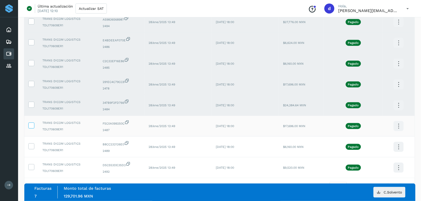
click at [34, 129] on label at bounding box center [31, 126] width 6 height 6
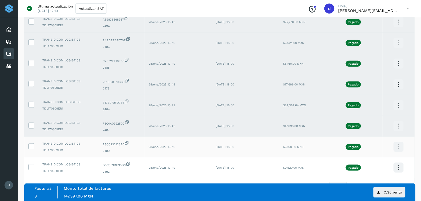
click at [32, 147] on td at bounding box center [31, 147] width 14 height 21
click at [32, 149] on icon at bounding box center [31, 145] width 5 height 5
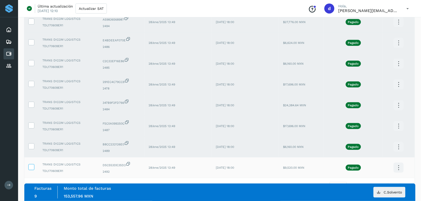
click at [32, 170] on icon at bounding box center [31, 166] width 5 height 5
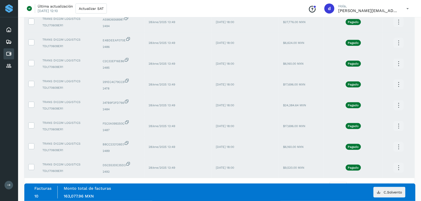
scroll to position [643, 0]
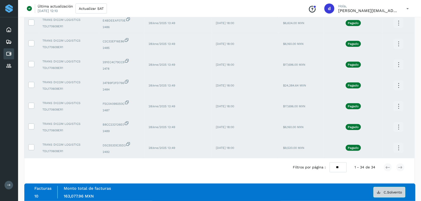
click at [384, 191] on span "C.Solvento" at bounding box center [393, 193] width 18 height 4
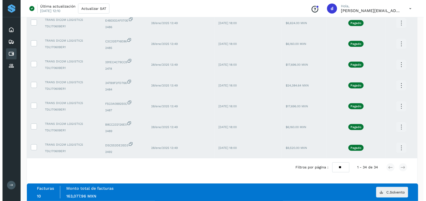
scroll to position [0, 0]
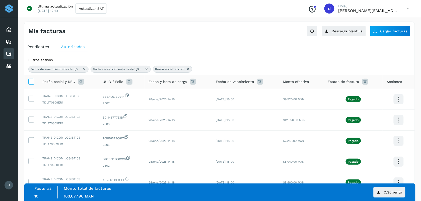
click at [33, 83] on icon at bounding box center [31, 81] width 5 height 5
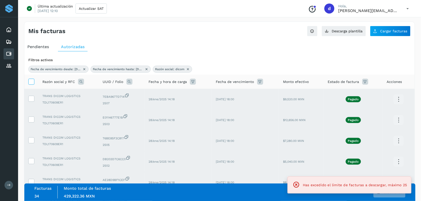
click at [33, 83] on icon at bounding box center [31, 81] width 5 height 5
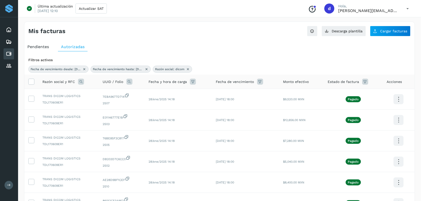
click at [144, 31] on div "Mis facturas" at bounding box center [123, 31] width 191 height 7
click at [409, 6] on icon at bounding box center [408, 9] width 10 height 10
click at [369, 36] on div "Cerrar sesión" at bounding box center [383, 33] width 60 height 10
